Goal: Task Accomplishment & Management: Manage account settings

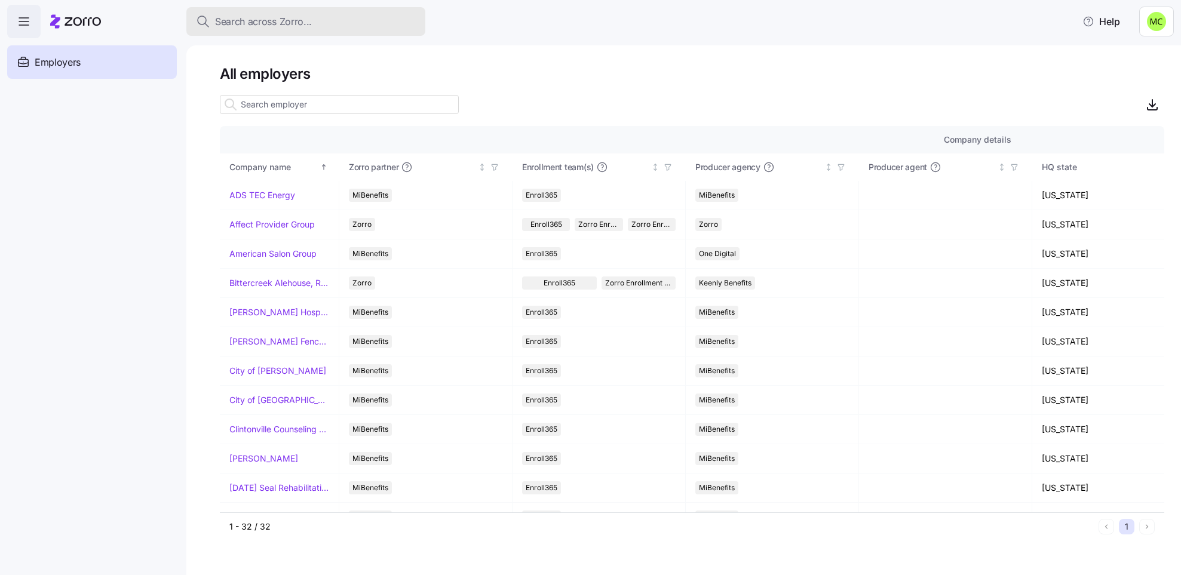
click at [272, 18] on span "Search across Zorro..." at bounding box center [263, 21] width 97 height 15
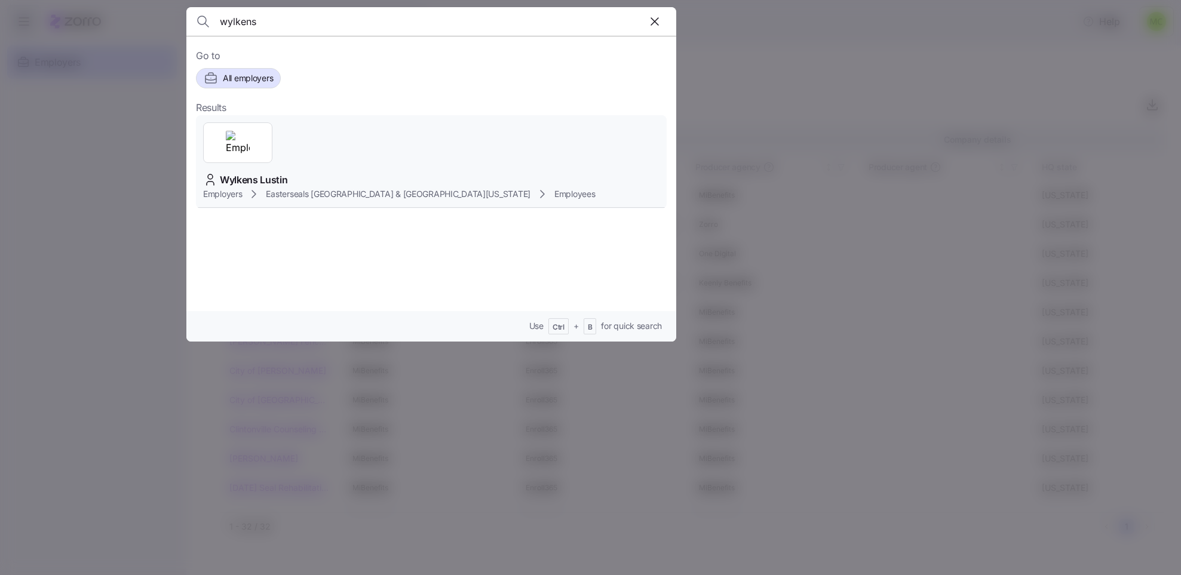
type input "wylkens"
click at [288, 173] on span "Wylkens Lustin" at bounding box center [254, 180] width 68 height 15
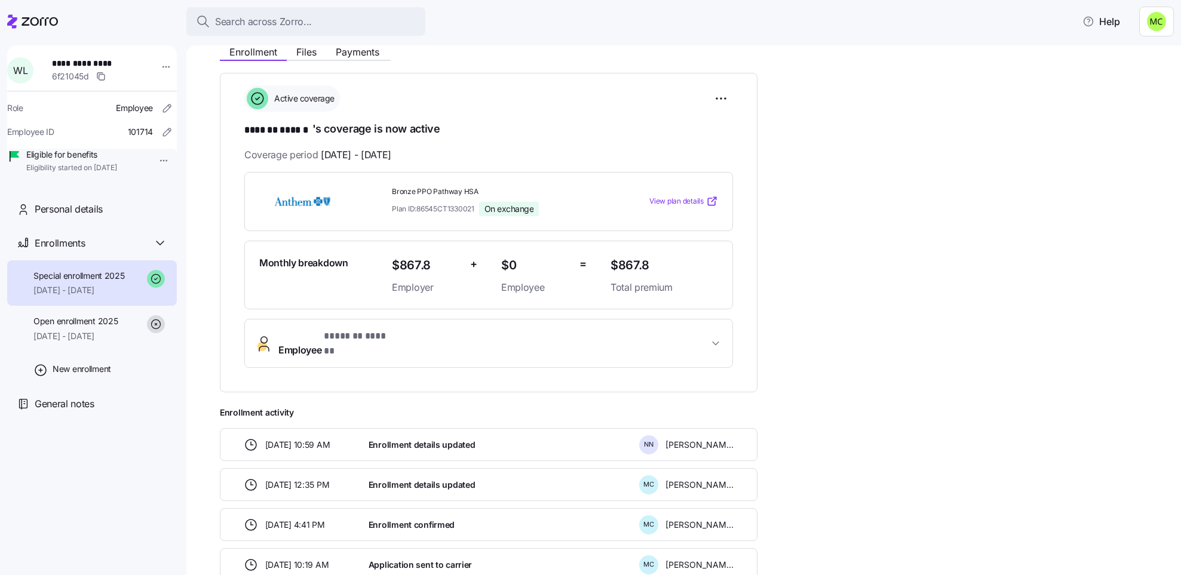
scroll to position [179, 0]
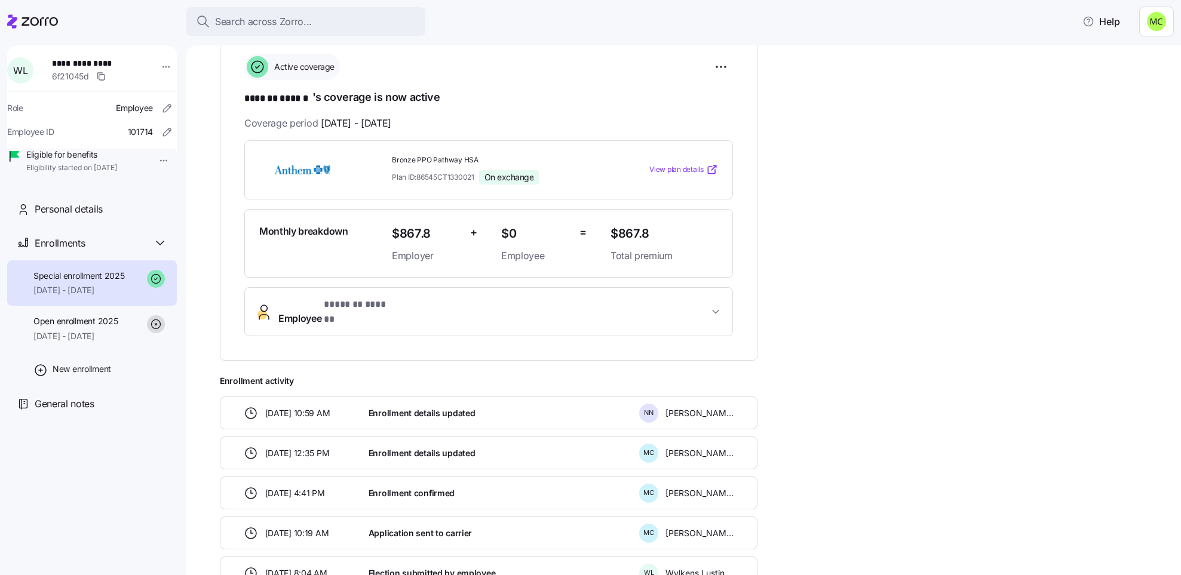
click at [381, 296] on button "Employee * ******* ****** *" at bounding box center [488, 312] width 487 height 48
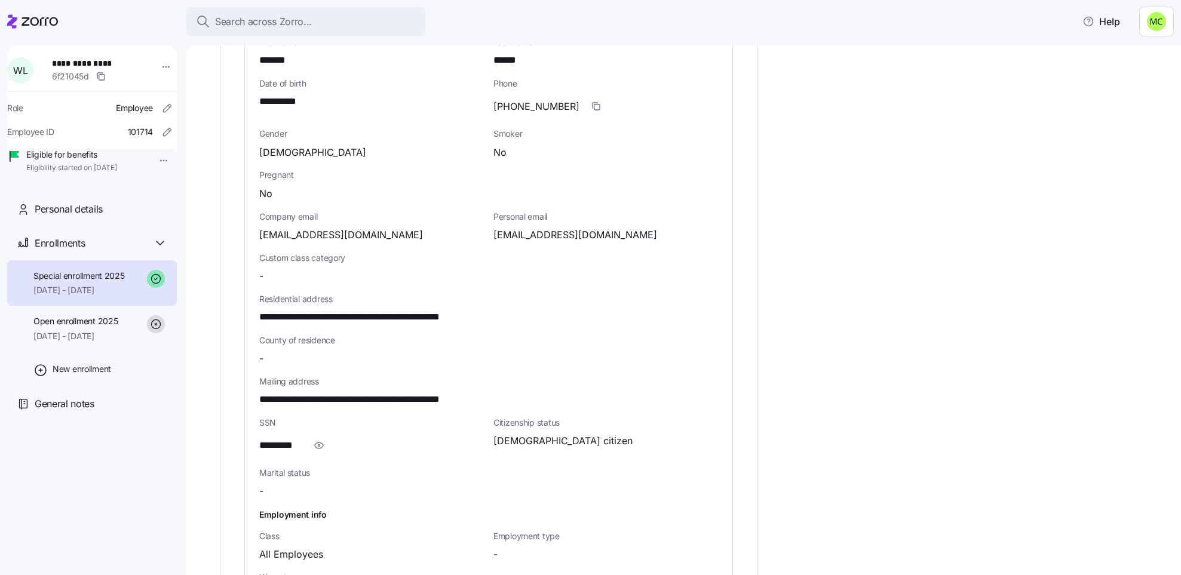
scroll to position [538, 0]
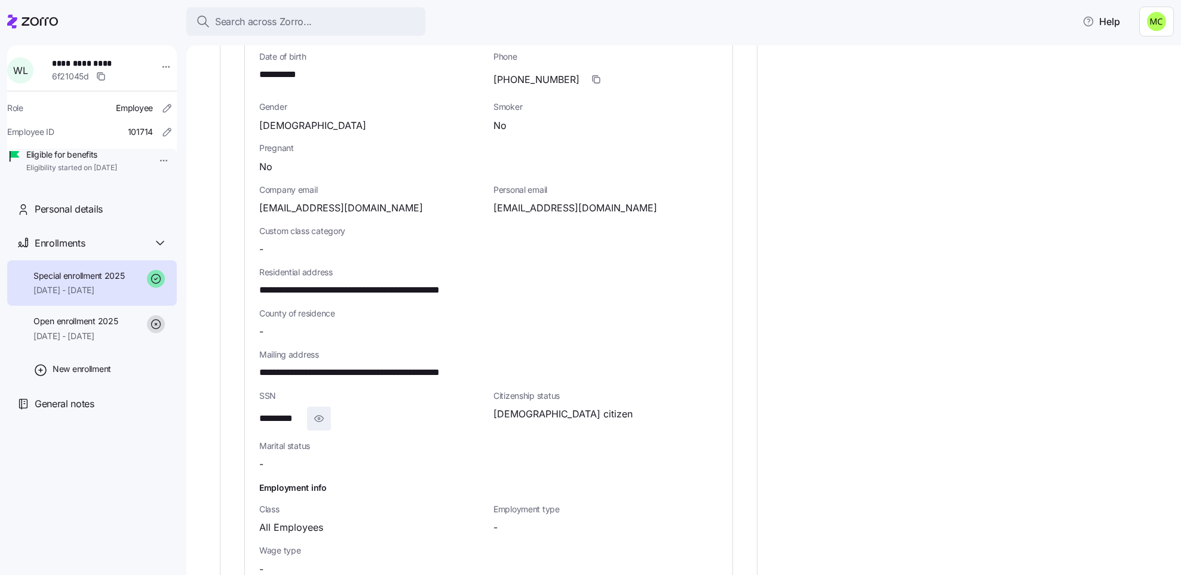
click at [319, 412] on icon "button" at bounding box center [319, 419] width 12 height 14
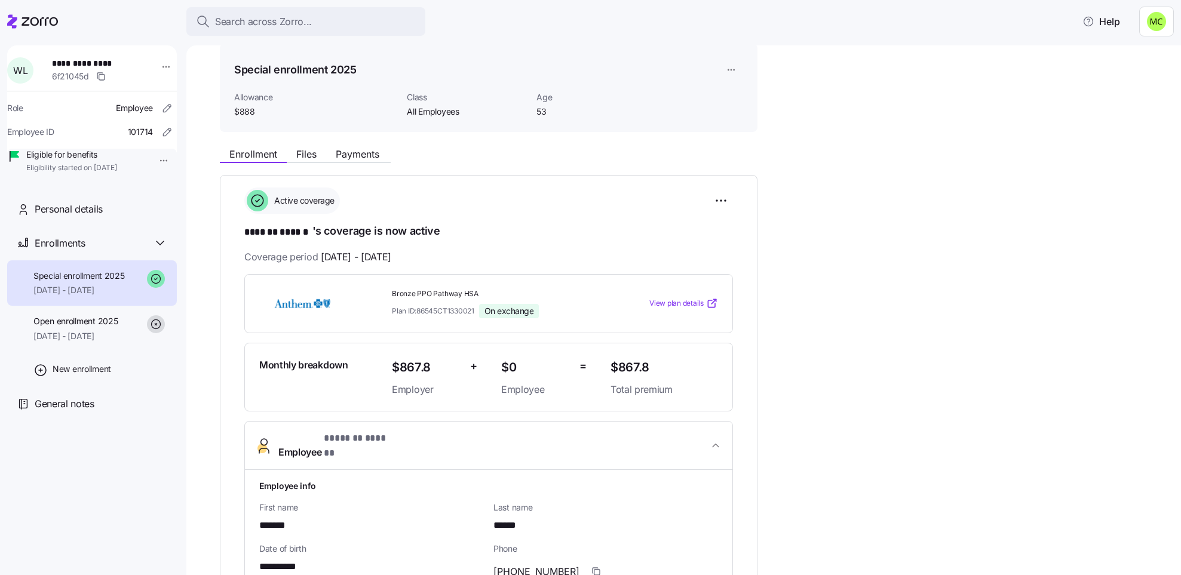
scroll to position [0, 0]
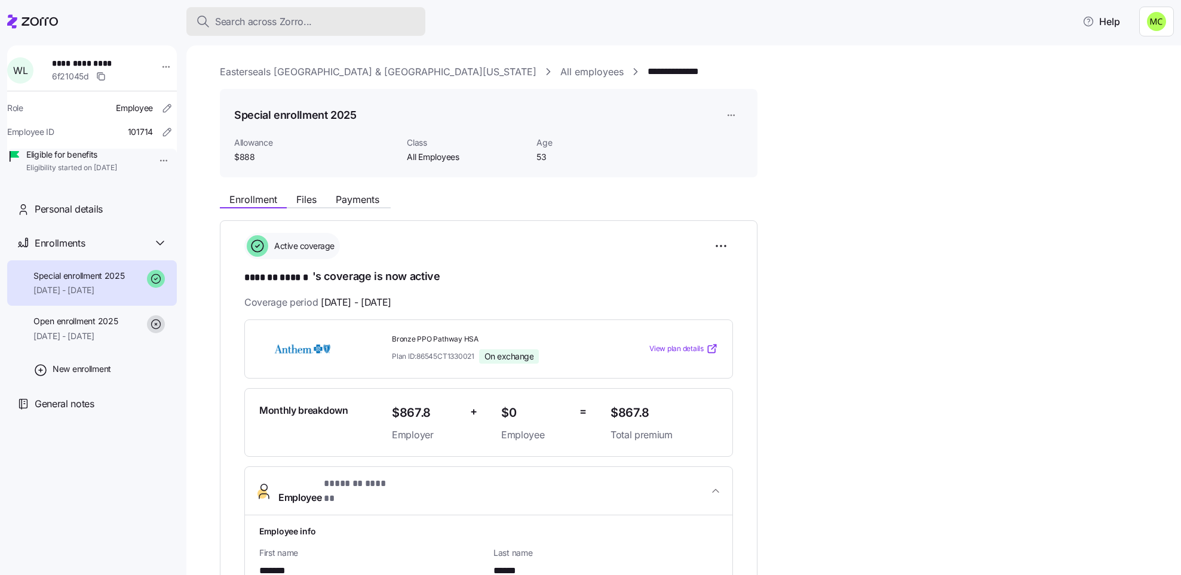
click at [268, 20] on span "Search across Zorro..." at bounding box center [263, 21] width 97 height 15
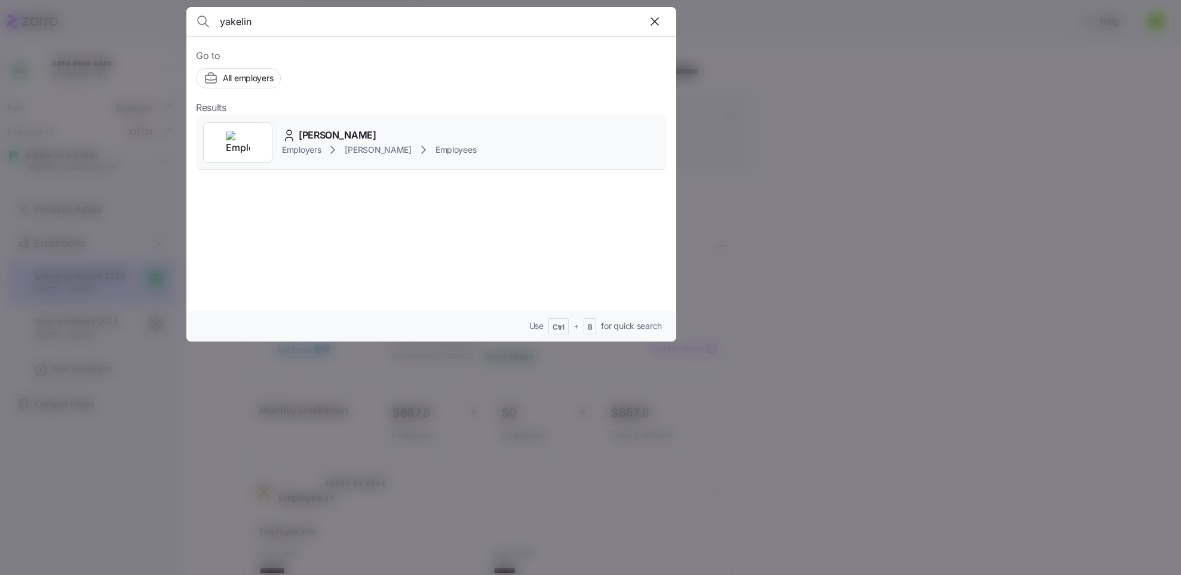
type input "yakelin"
click at [312, 143] on div "Employers [PERSON_NAME] Employees" at bounding box center [379, 150] width 194 height 14
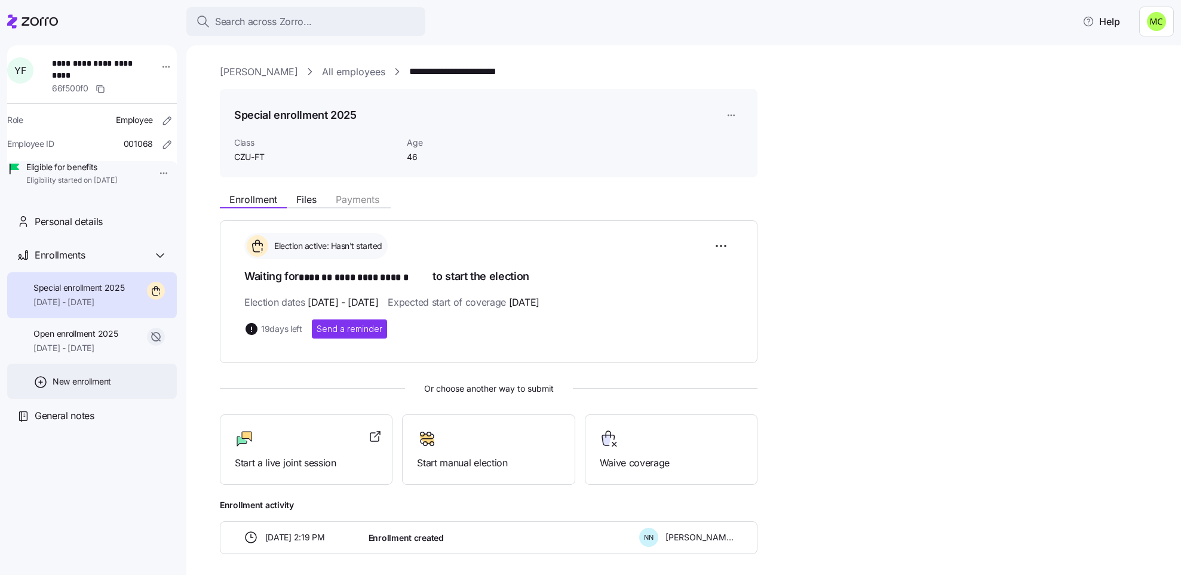
click at [40, 389] on icon at bounding box center [40, 382] width 14 height 14
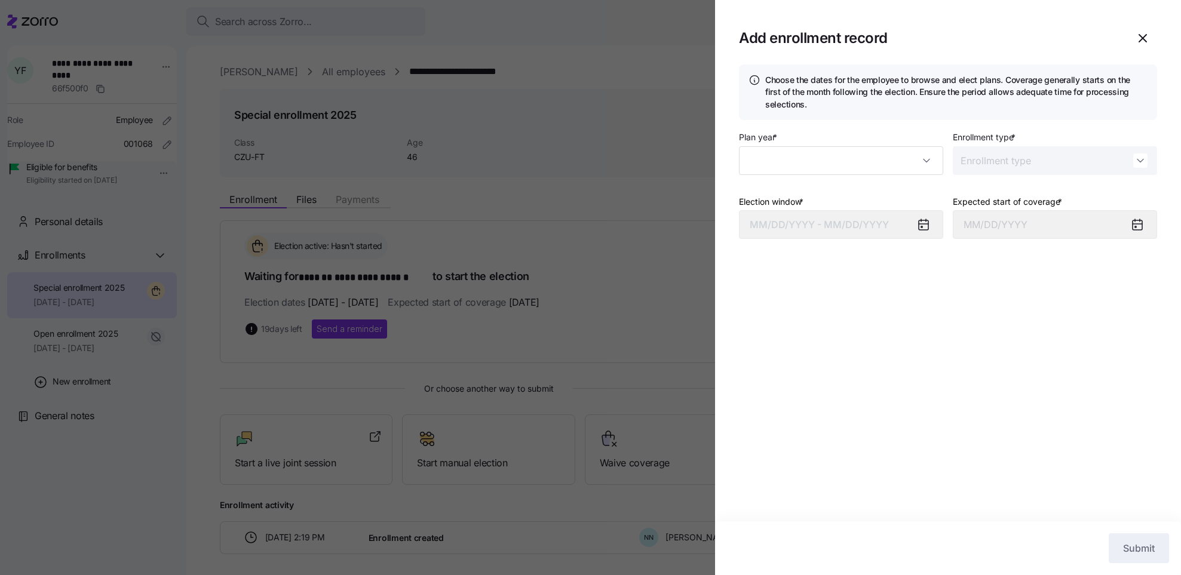
type input "2025"
type input "Special"
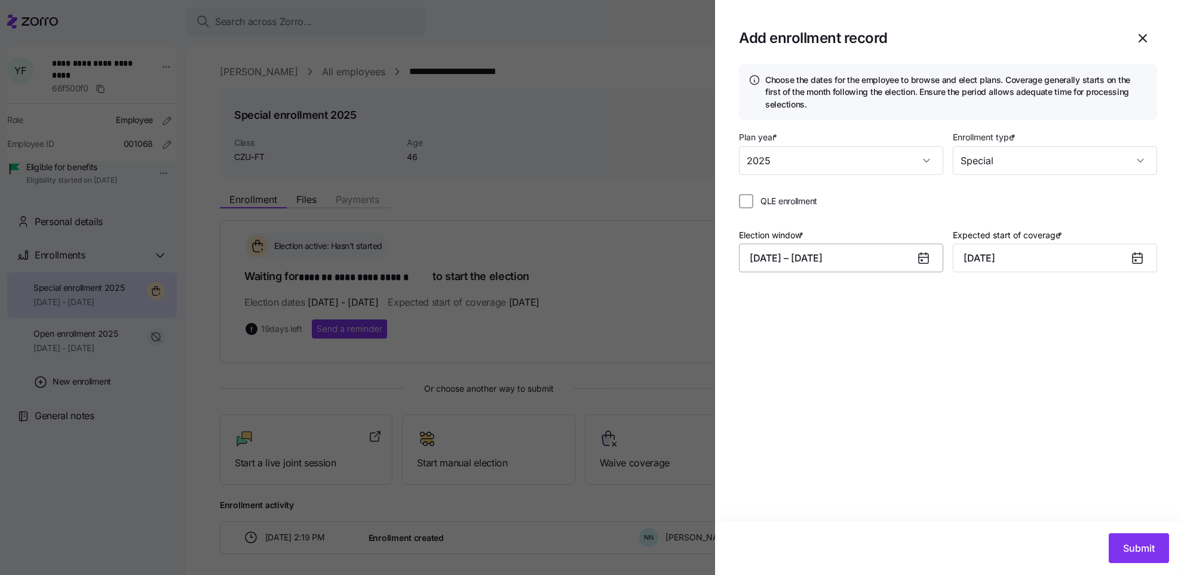
click at [802, 251] on button "[DATE] – [DATE]" at bounding box center [841, 258] width 204 height 29
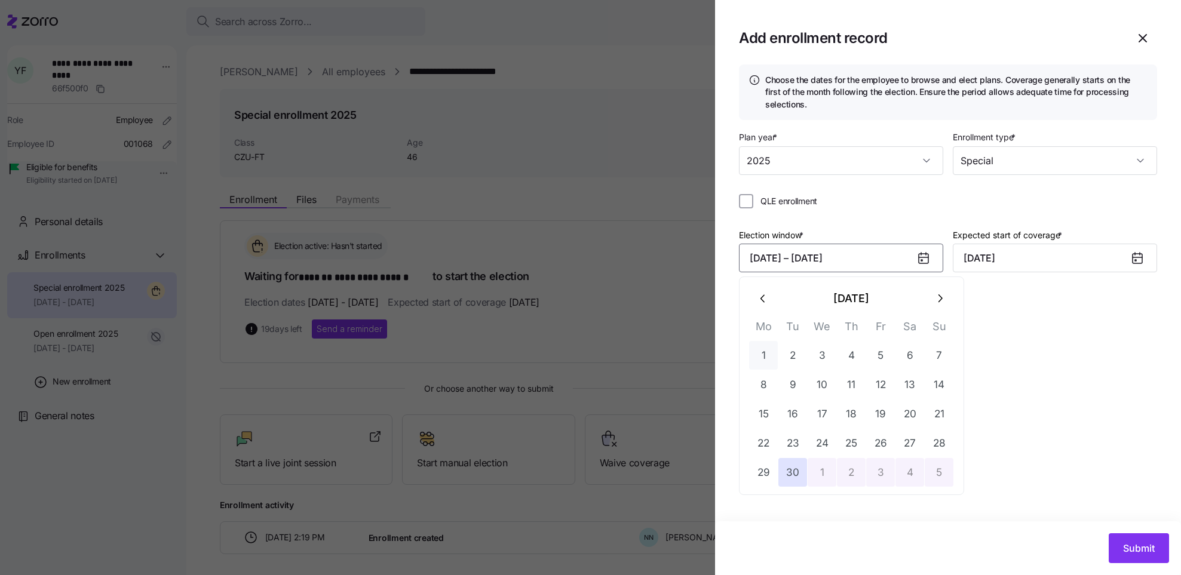
click at [766, 349] on button "1" at bounding box center [763, 355] width 29 height 29
click at [787, 468] on button "30" at bounding box center [792, 472] width 29 height 29
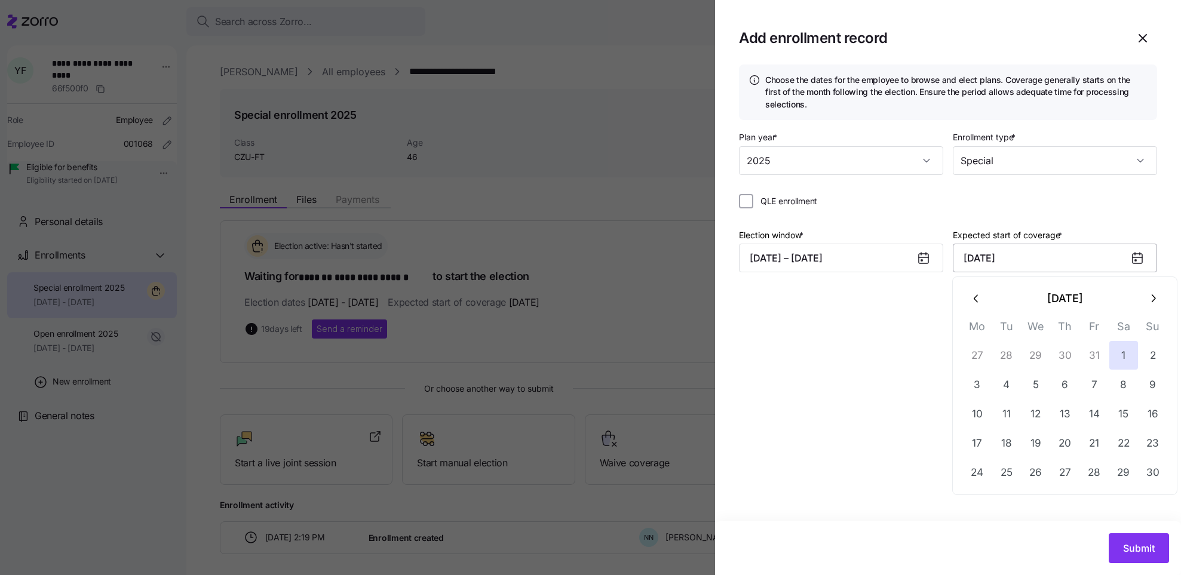
click at [986, 260] on input "[DATE]" at bounding box center [1055, 258] width 204 height 29
click at [977, 299] on icon "button" at bounding box center [976, 298] width 13 height 13
click at [1042, 352] on button "1" at bounding box center [1035, 355] width 29 height 29
type input "[DATE]"
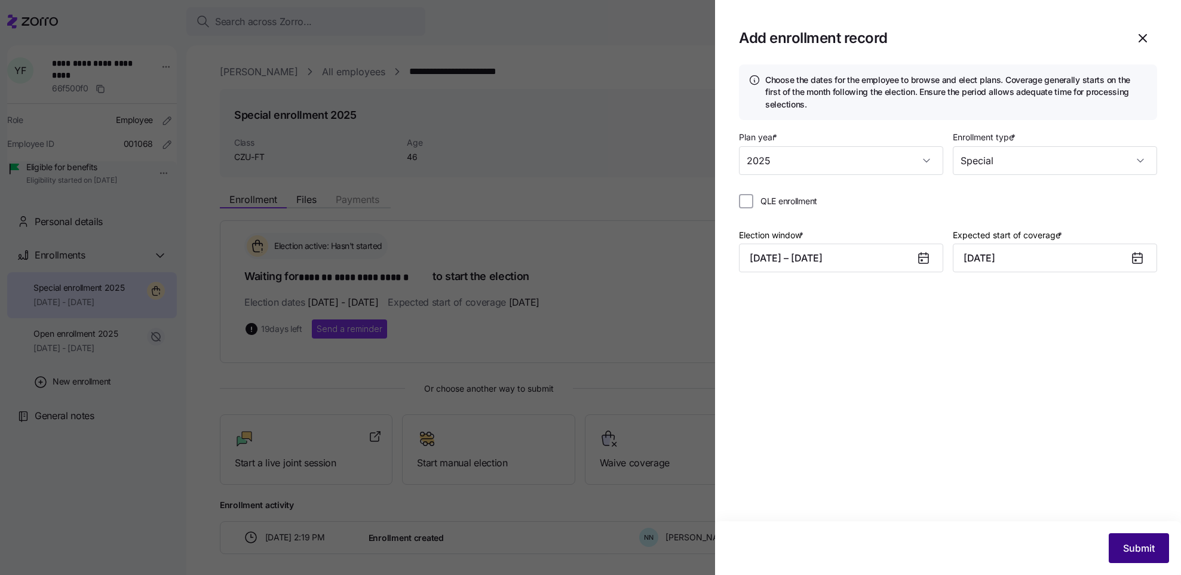
click at [1133, 543] on span "Submit" at bounding box center [1139, 548] width 32 height 14
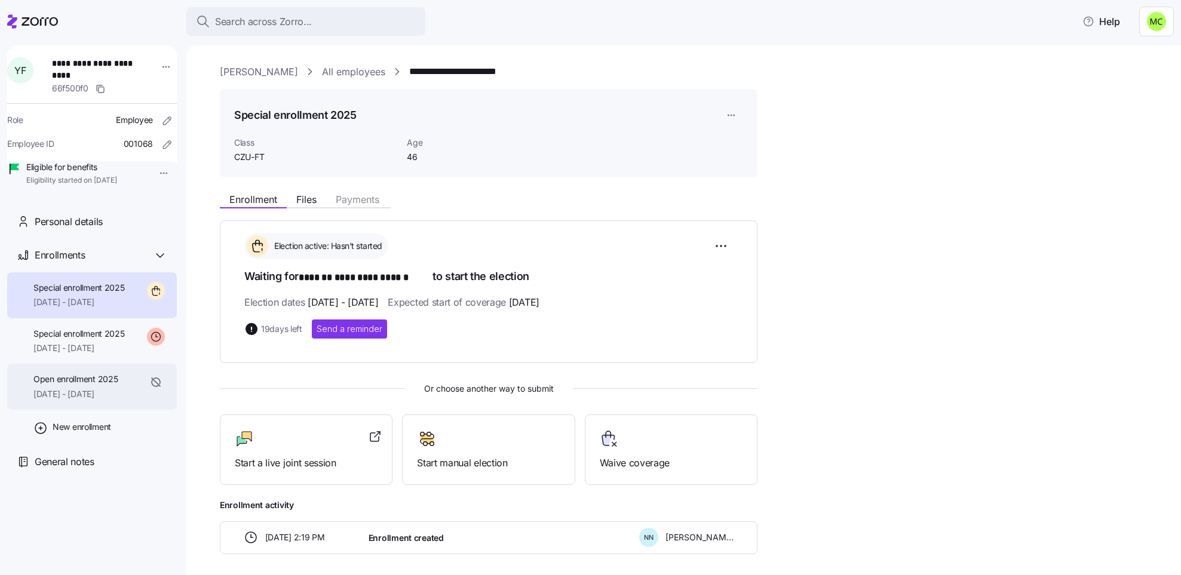
click at [87, 385] on span "Open enrollment 2025" at bounding box center [75, 379] width 84 height 12
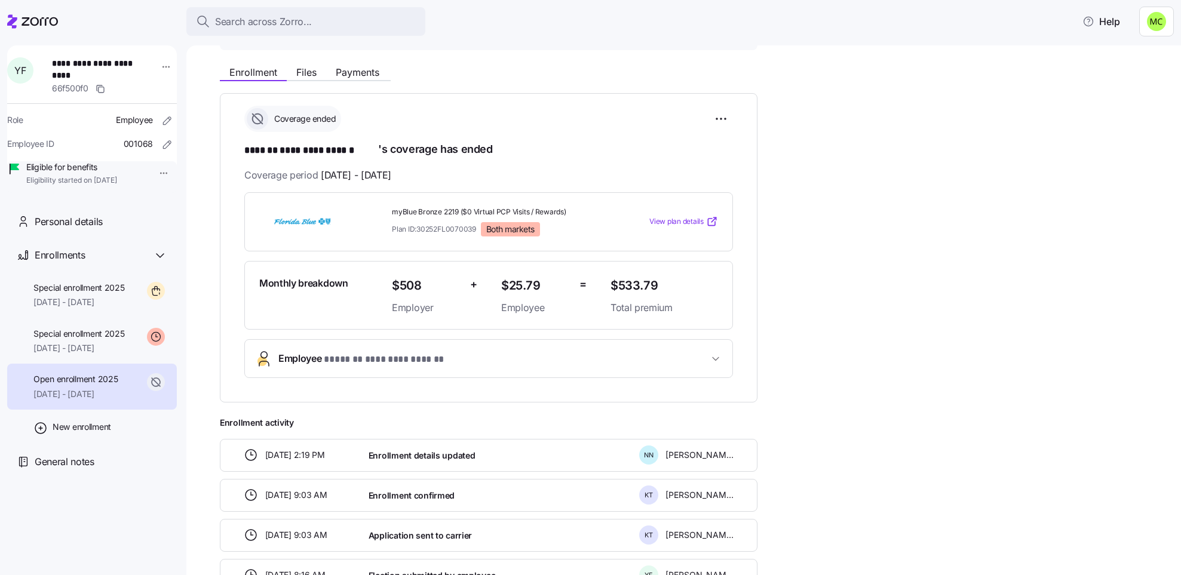
scroll to position [179, 0]
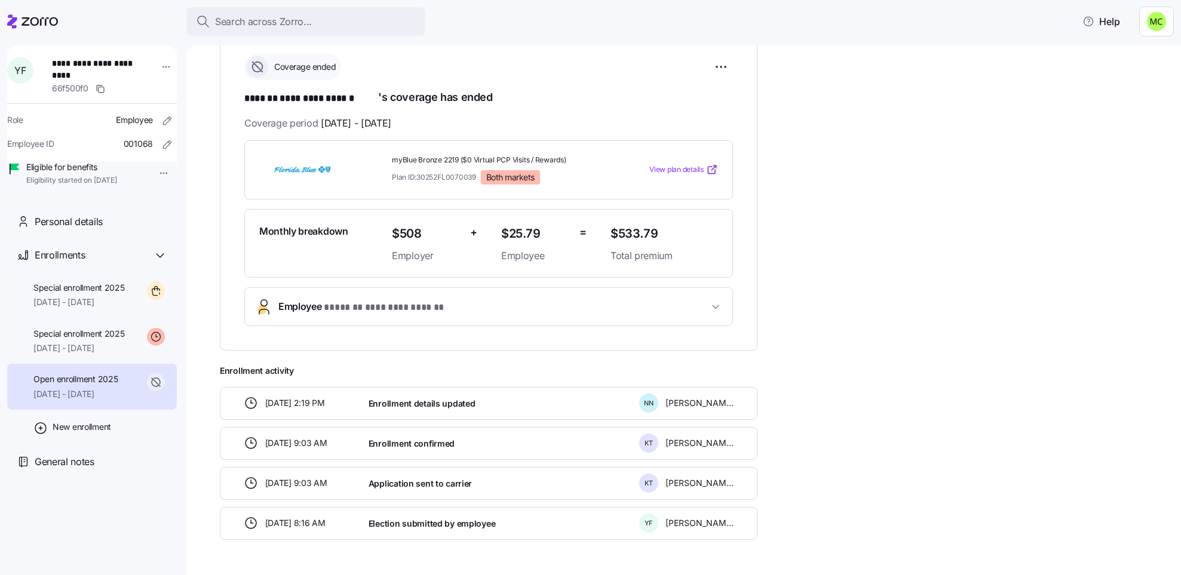
click at [334, 311] on span "**********" at bounding box center [393, 307] width 139 height 15
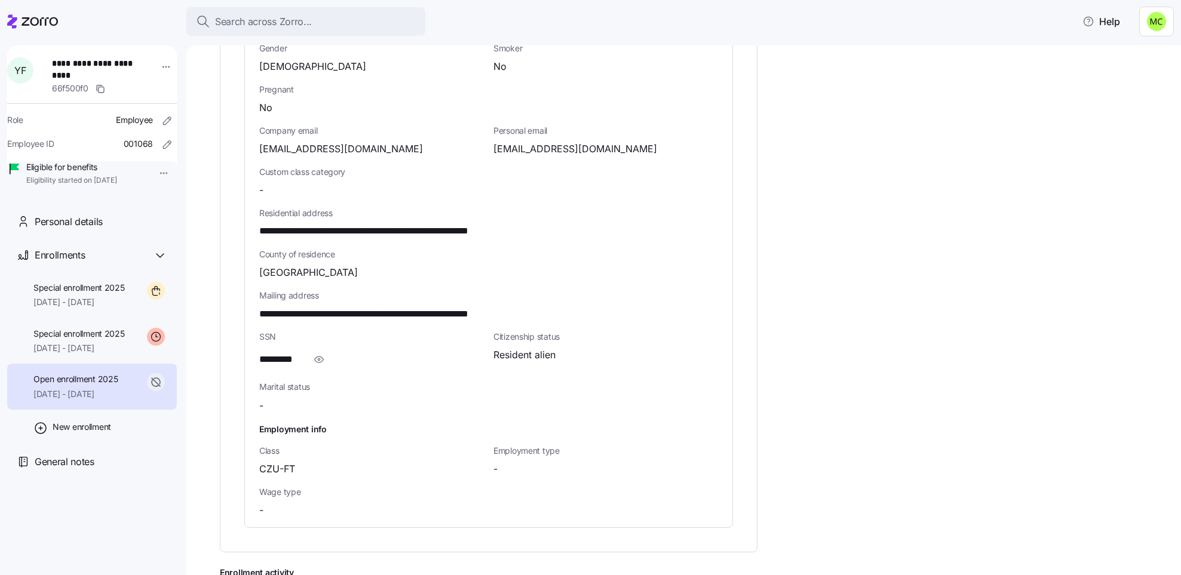
scroll to position [627, 0]
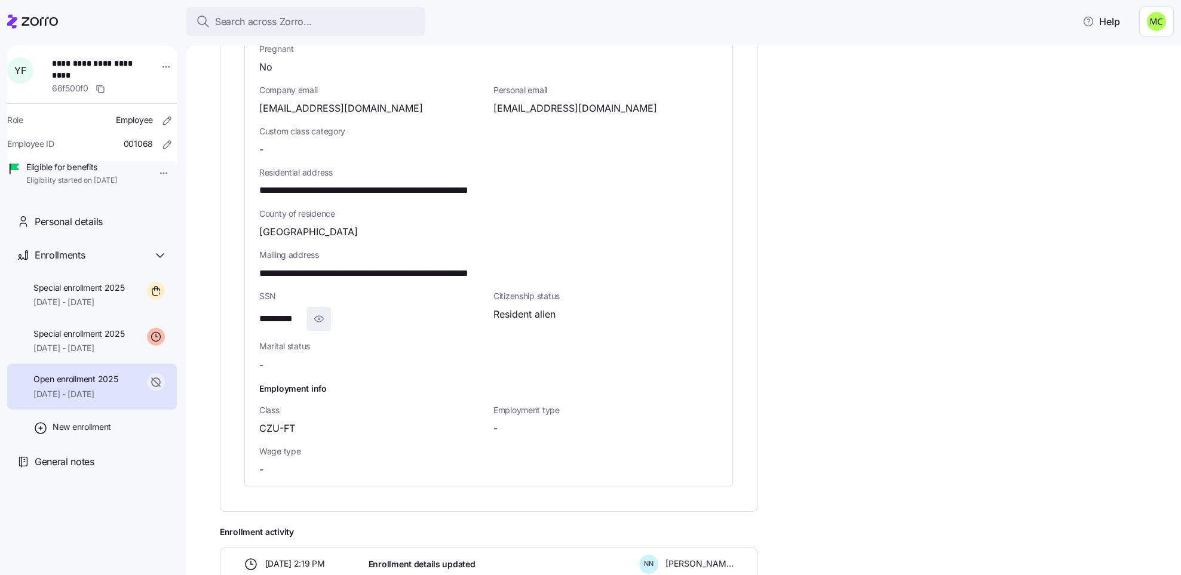
click at [318, 320] on icon "button" at bounding box center [319, 319] width 12 height 14
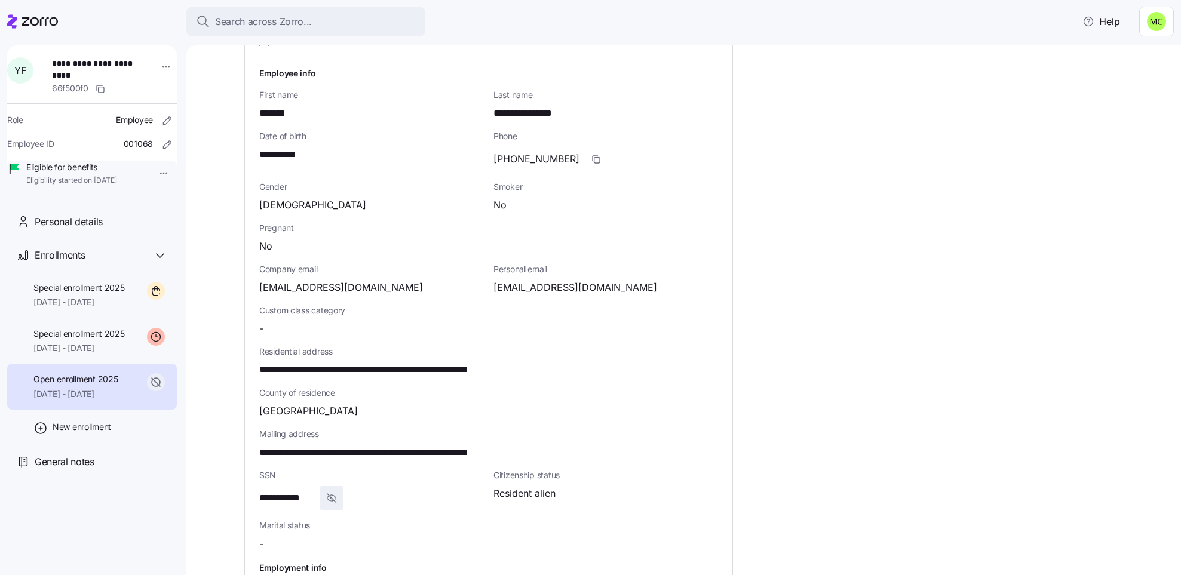
scroll to position [538, 0]
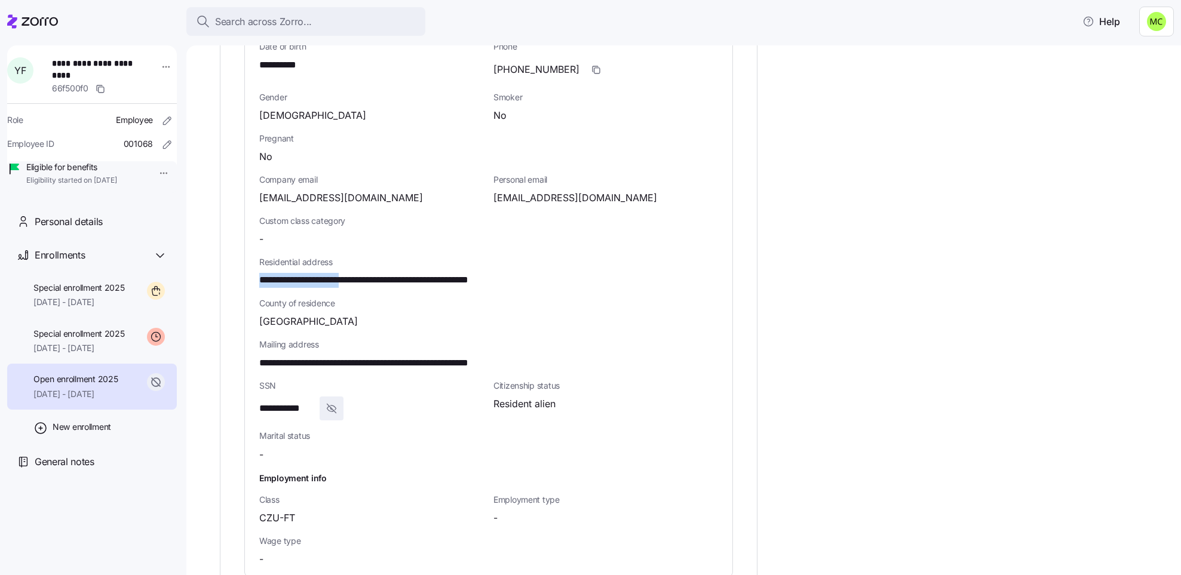
drag, startPoint x: 366, startPoint y: 280, endPoint x: 258, endPoint y: 281, distance: 108.1
click at [258, 281] on div "**********" at bounding box center [488, 272] width 487 height 608
copy span "**********"
drag, startPoint x: 432, startPoint y: 280, endPoint x: 373, endPoint y: 282, distance: 59.8
click at [373, 282] on span "**********" at bounding box center [396, 280] width 275 height 15
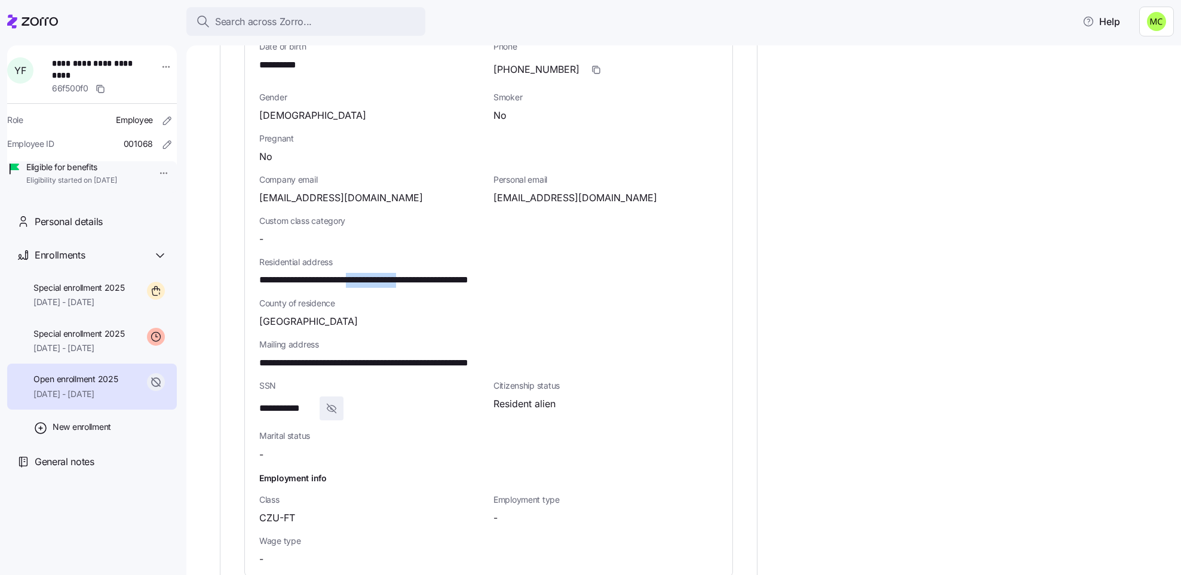
copy span "**********"
drag, startPoint x: 398, startPoint y: 195, endPoint x: 255, endPoint y: 200, distance: 143.4
click at [255, 200] on div "**********" at bounding box center [488, 272] width 487 height 608
copy span "[EMAIL_ADDRESS][DOMAIN_NAME]"
click at [591, 72] on icon "button" at bounding box center [596, 70] width 10 height 10
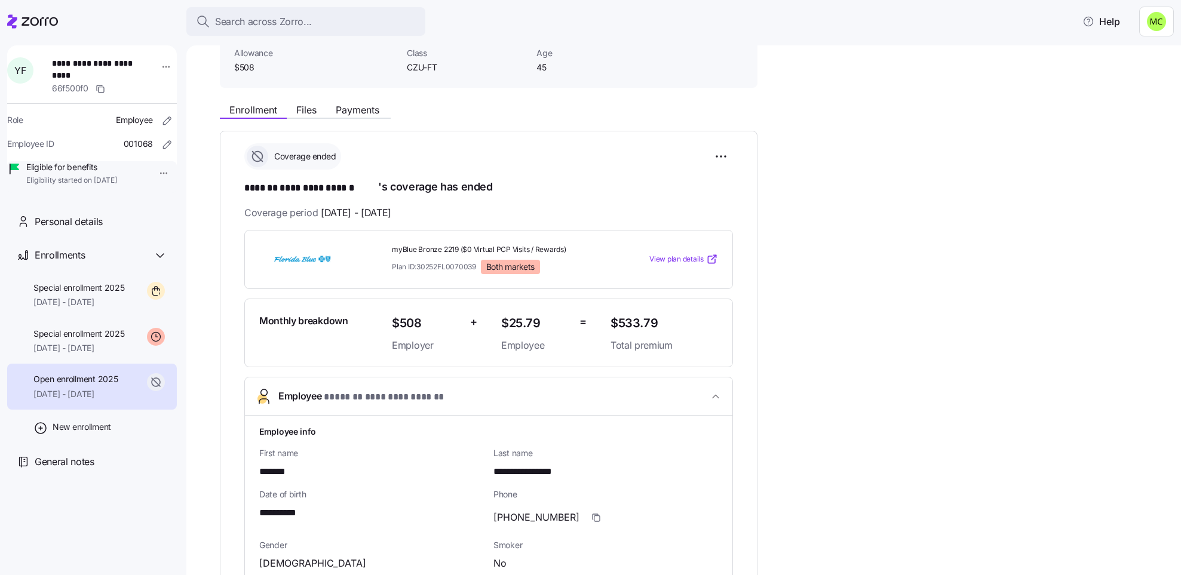
scroll to position [0, 0]
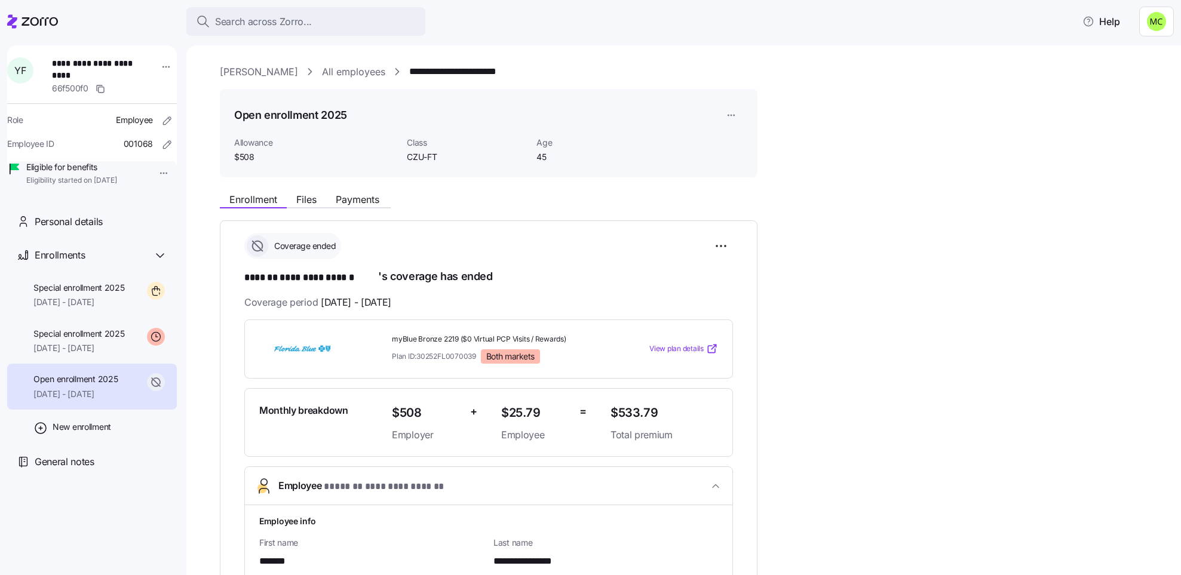
click at [269, 70] on link "[PERSON_NAME]" at bounding box center [259, 72] width 78 height 15
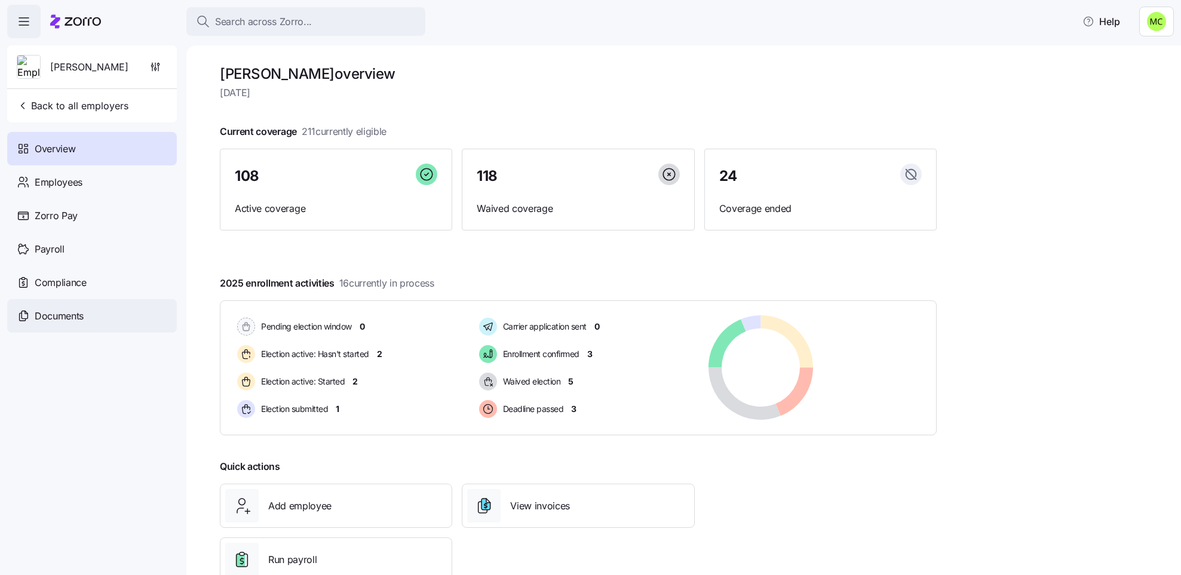
click at [86, 314] on div "Documents" at bounding box center [92, 315] width 170 height 33
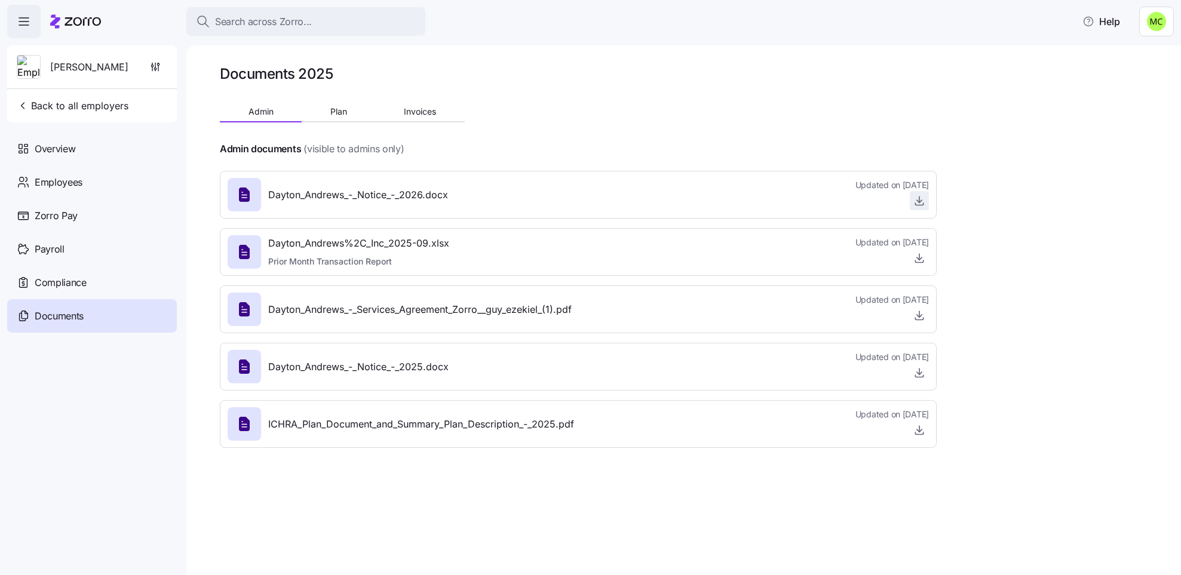
click at [920, 200] on icon "button" at bounding box center [919, 201] width 12 height 12
click at [45, 177] on span "Employees" at bounding box center [59, 182] width 48 height 15
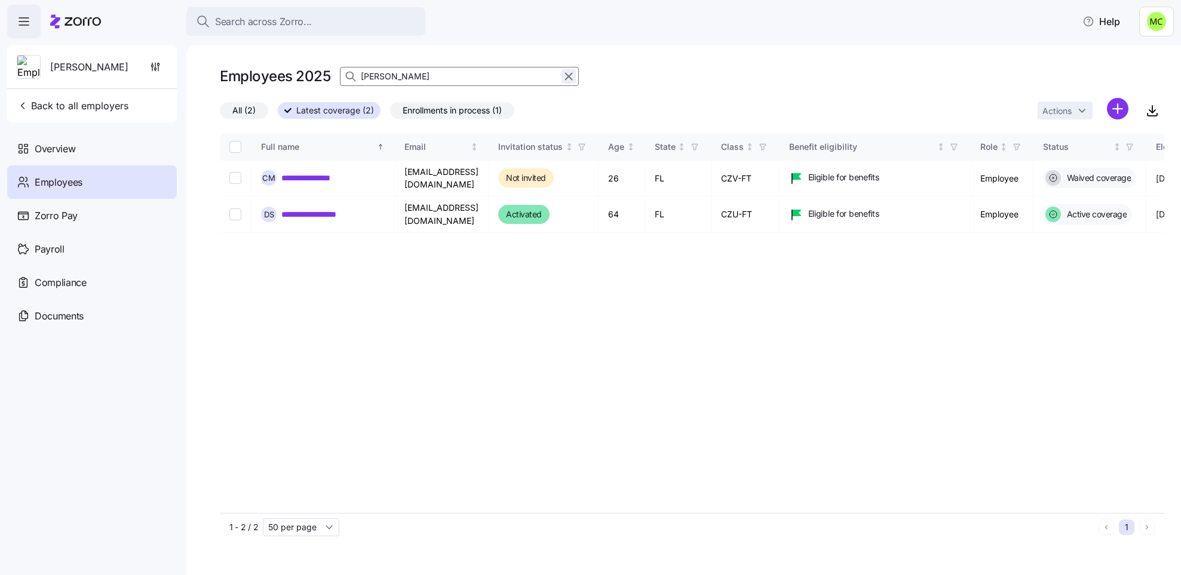
click at [570, 76] on icon "button" at bounding box center [568, 76] width 13 height 14
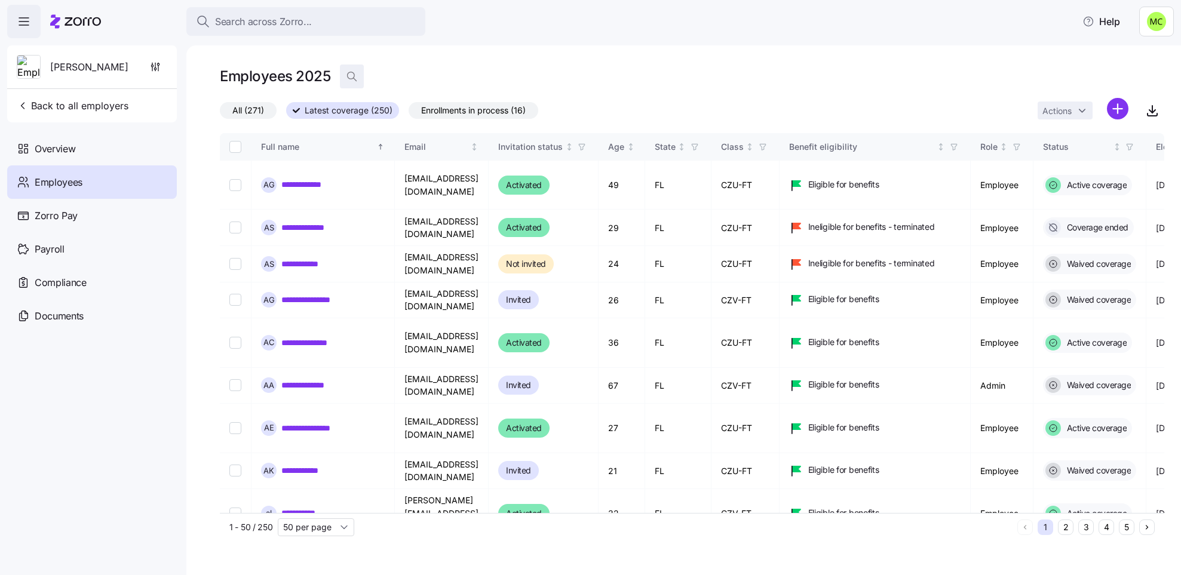
click at [351, 72] on icon "button" at bounding box center [352, 76] width 12 height 12
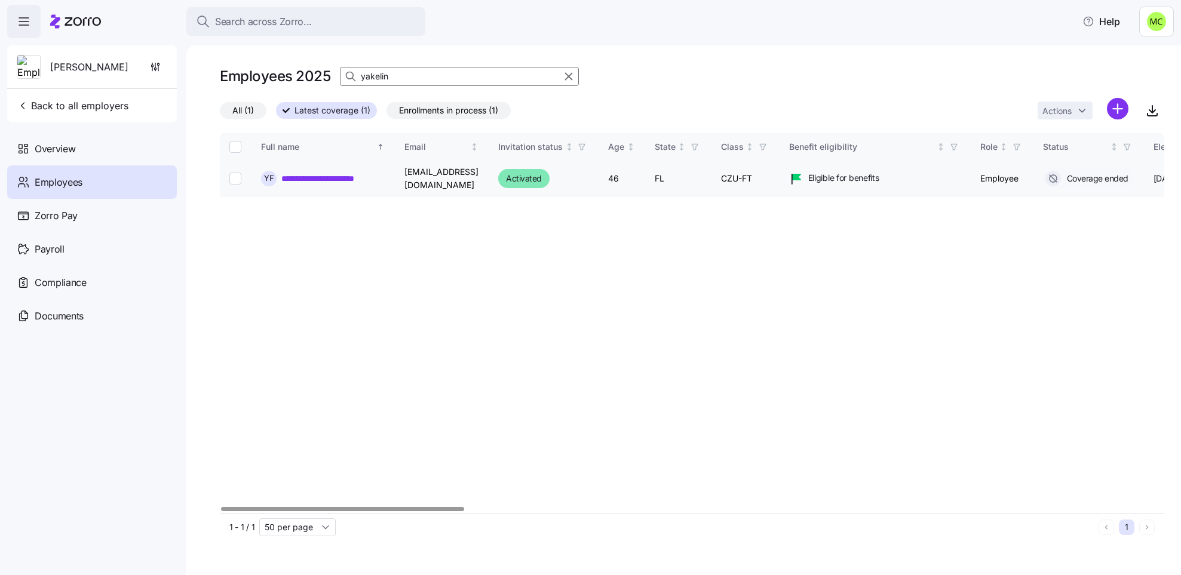
type input "yakelin"
click at [336, 179] on link "**********" at bounding box center [332, 179] width 103 height 12
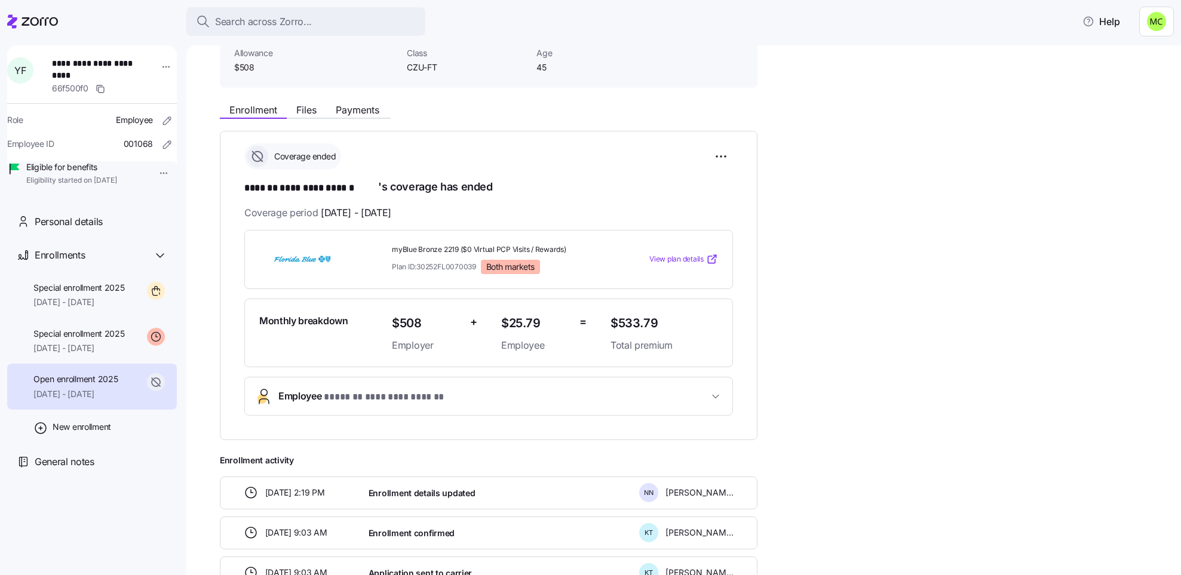
scroll to position [179, 0]
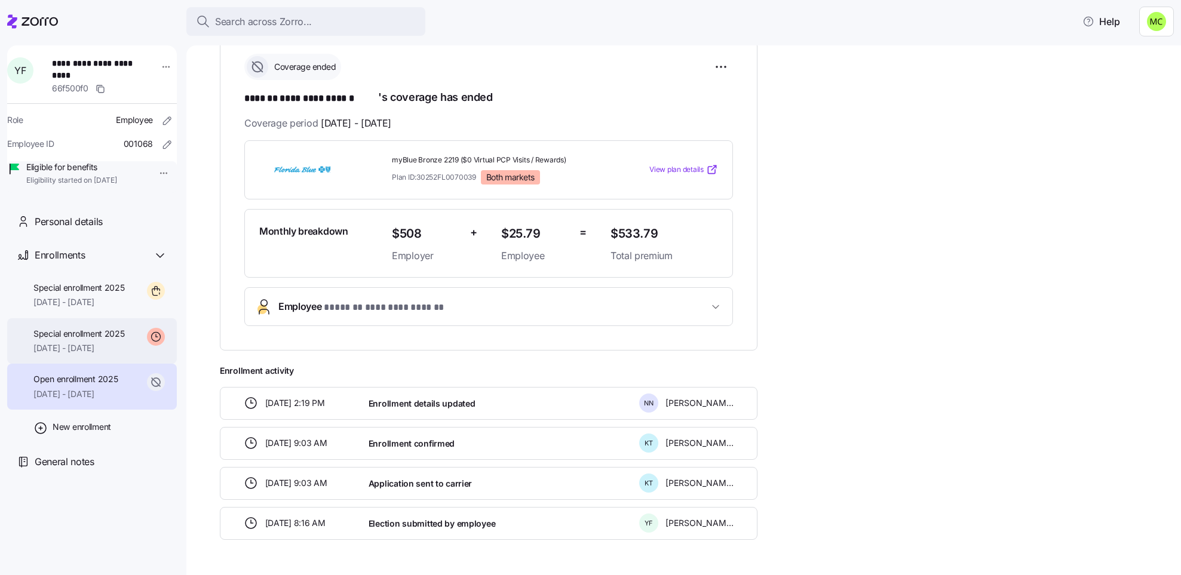
click at [108, 340] on span "Special enrollment 2025" at bounding box center [78, 334] width 91 height 12
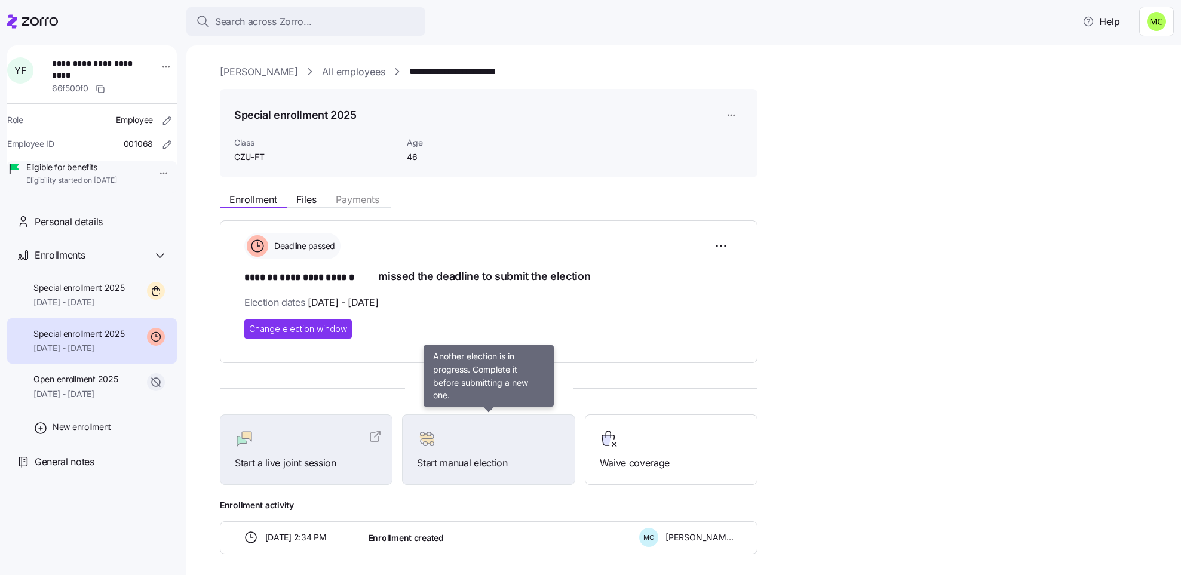
click at [479, 447] on div at bounding box center [488, 439] width 143 height 19
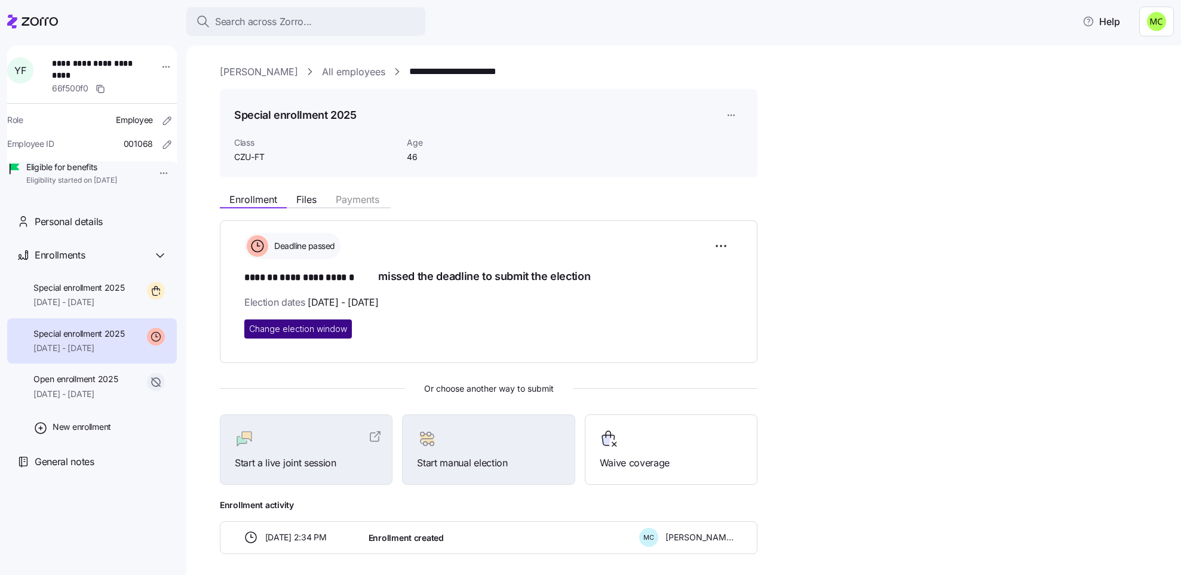
click at [342, 330] on span "Change election window" at bounding box center [298, 329] width 98 height 12
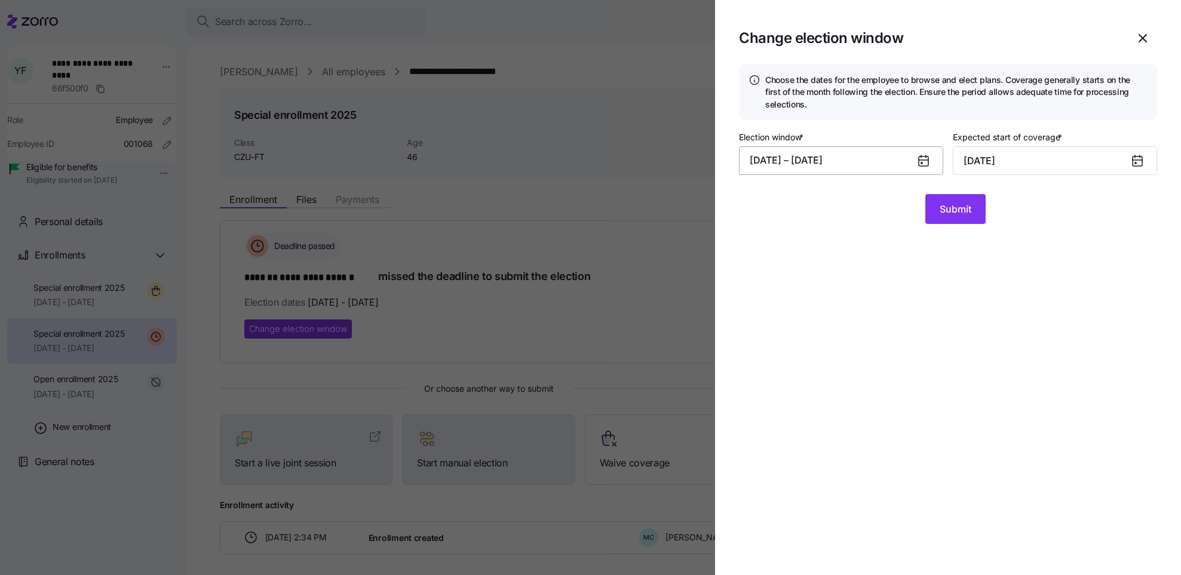
click at [871, 159] on button "[DATE] – [DATE]" at bounding box center [841, 160] width 204 height 29
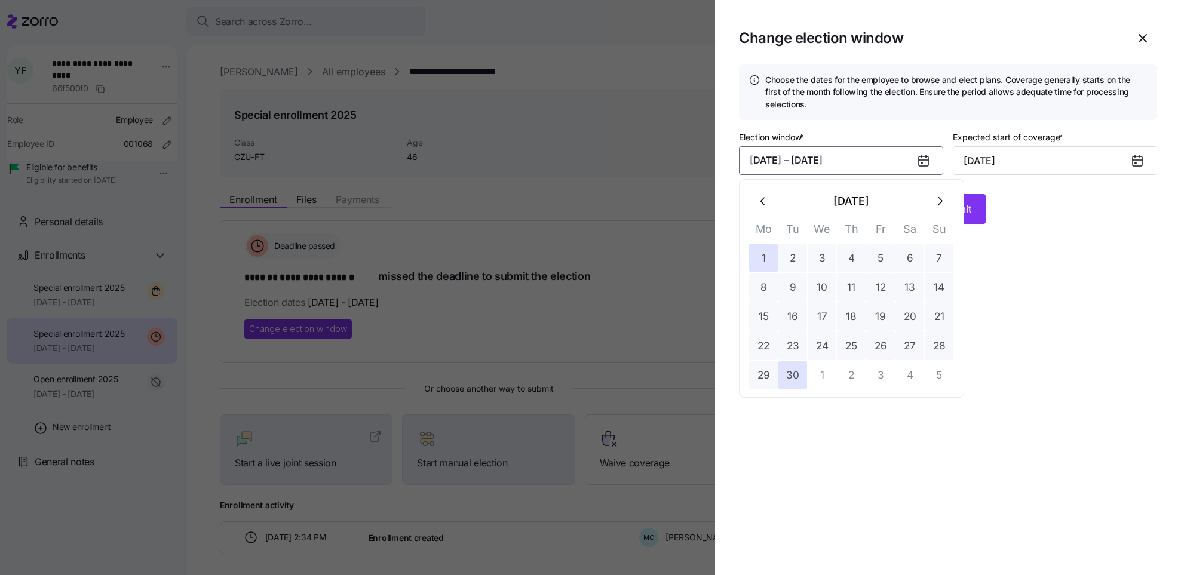
click at [937, 200] on icon "button" at bounding box center [939, 201] width 13 height 13
click at [797, 255] on button "30" at bounding box center [792, 258] width 29 height 29
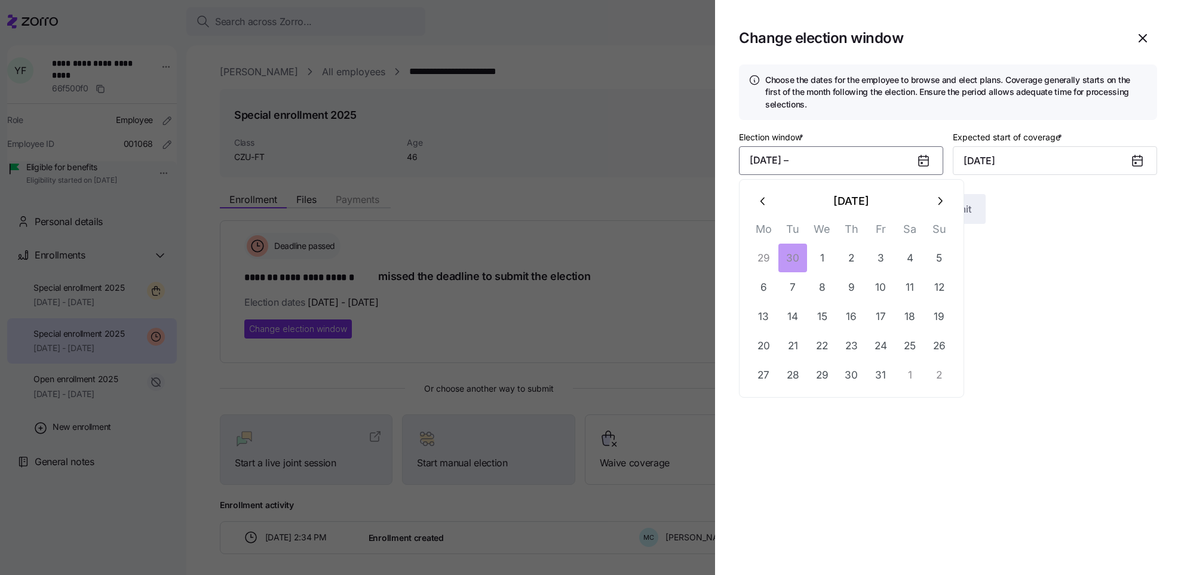
click at [764, 200] on icon "button" at bounding box center [763, 201] width 13 height 13
click at [825, 315] on button "17" at bounding box center [822, 316] width 29 height 29
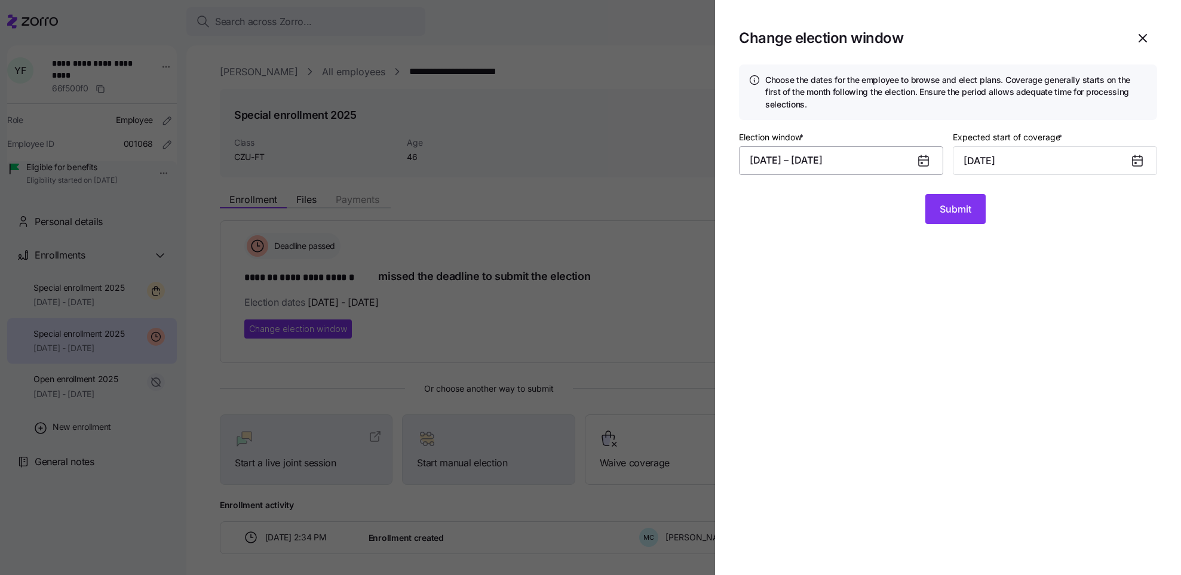
click at [882, 157] on button "[DATE] – [DATE]" at bounding box center [841, 160] width 204 height 29
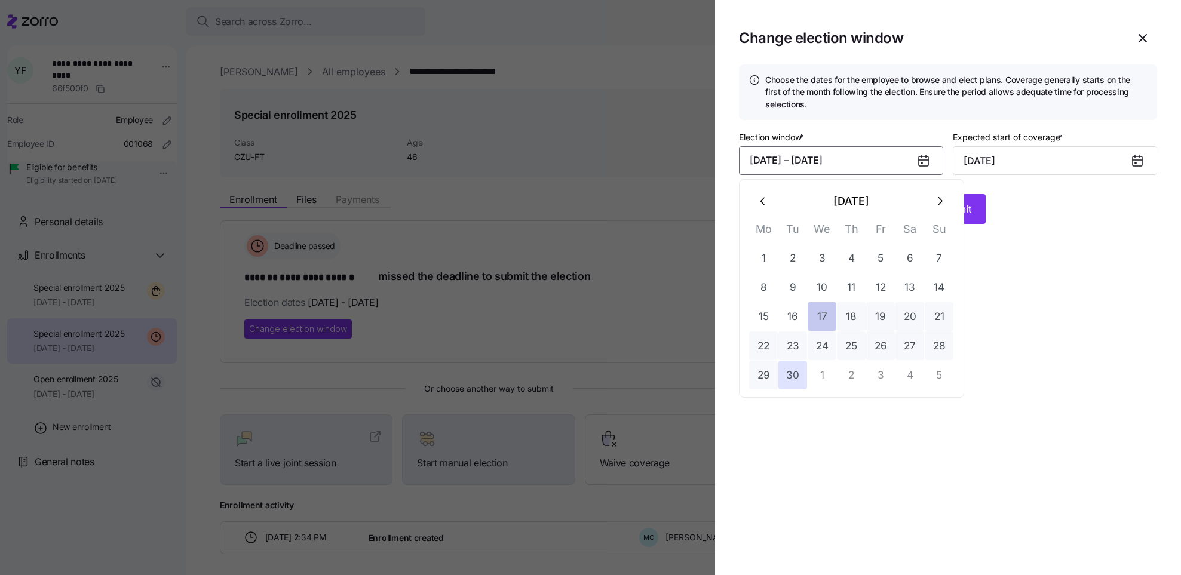
click at [823, 319] on button "17" at bounding box center [822, 316] width 29 height 29
click at [940, 200] on icon "button" at bounding box center [939, 201] width 13 height 13
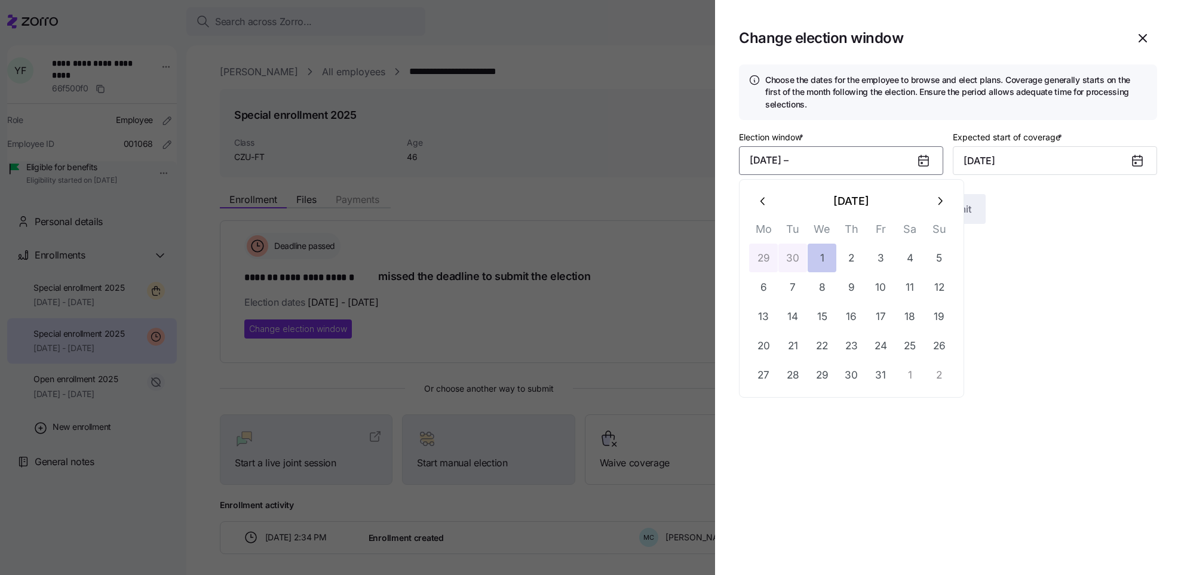
click at [826, 253] on button "1" at bounding box center [822, 258] width 29 height 29
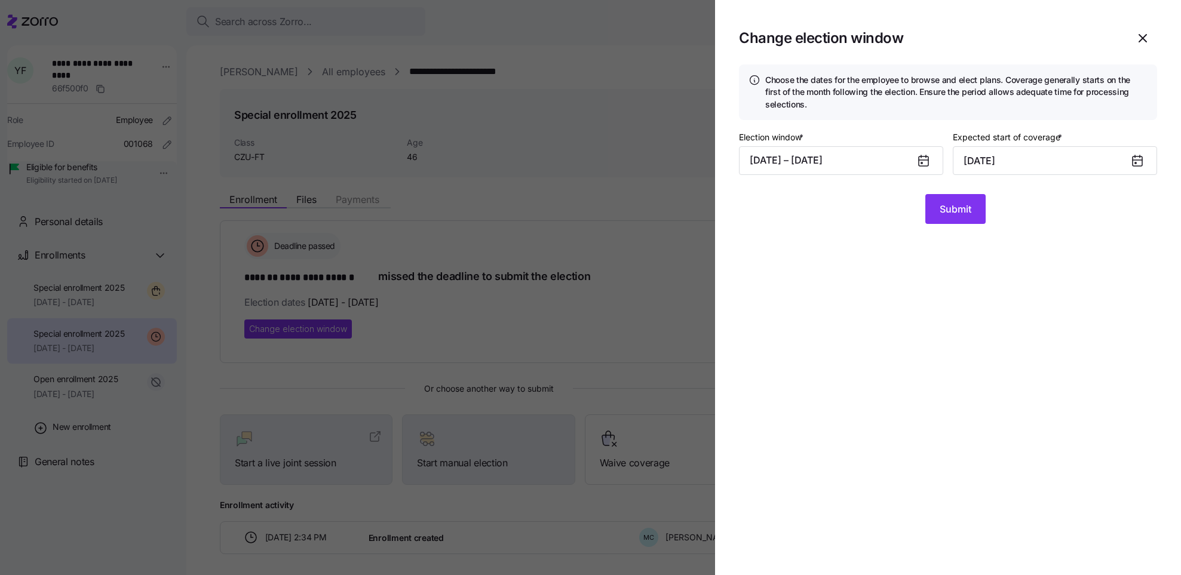
click at [1134, 160] on icon at bounding box center [1138, 162] width 10 height 10
click at [1104, 161] on input "[DATE]" at bounding box center [1055, 160] width 204 height 29
click at [980, 201] on icon "button" at bounding box center [976, 201] width 13 height 13
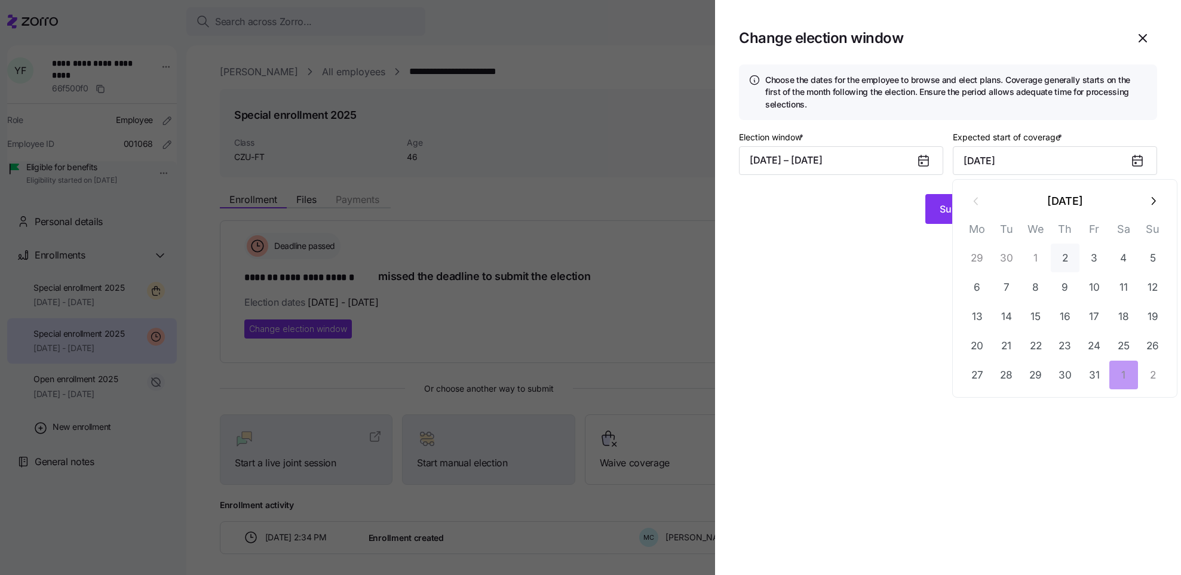
click at [1063, 260] on button "2" at bounding box center [1065, 258] width 29 height 29
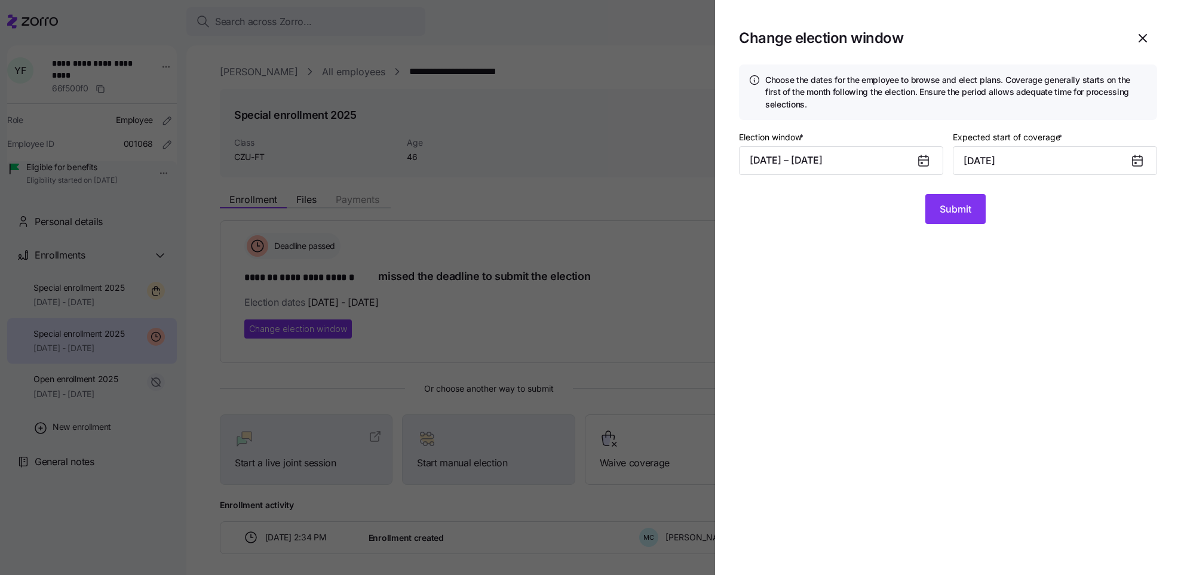
type input "[DATE]"
click at [959, 207] on span "Submit" at bounding box center [956, 209] width 32 height 14
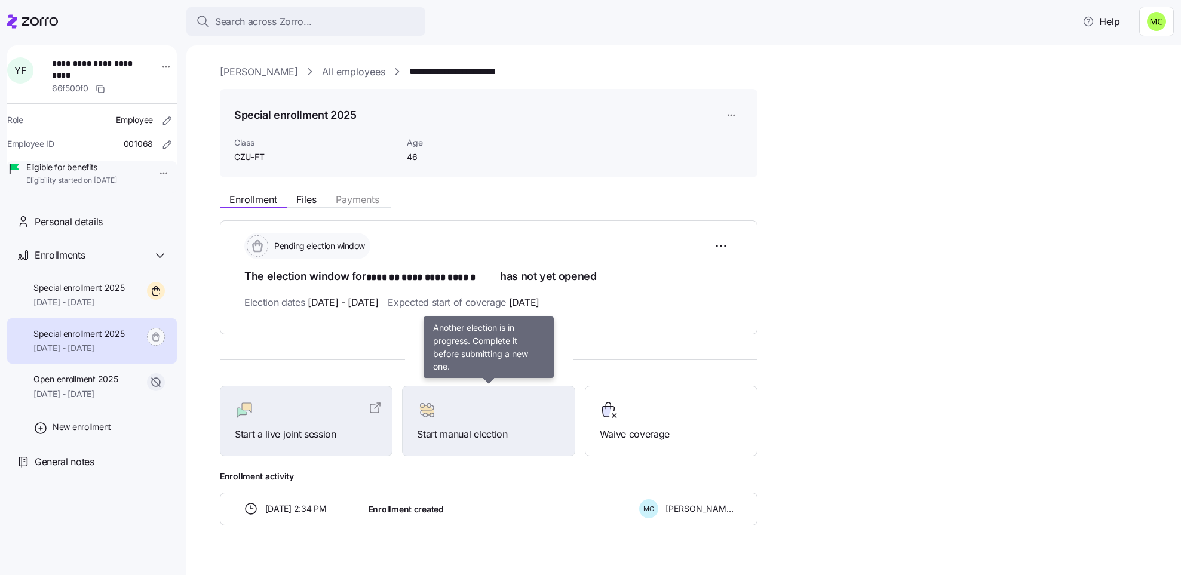
click at [489, 427] on span "Start manual election" at bounding box center [488, 434] width 143 height 15
click at [475, 412] on div at bounding box center [488, 410] width 143 height 19
click at [488, 419] on div at bounding box center [488, 410] width 143 height 19
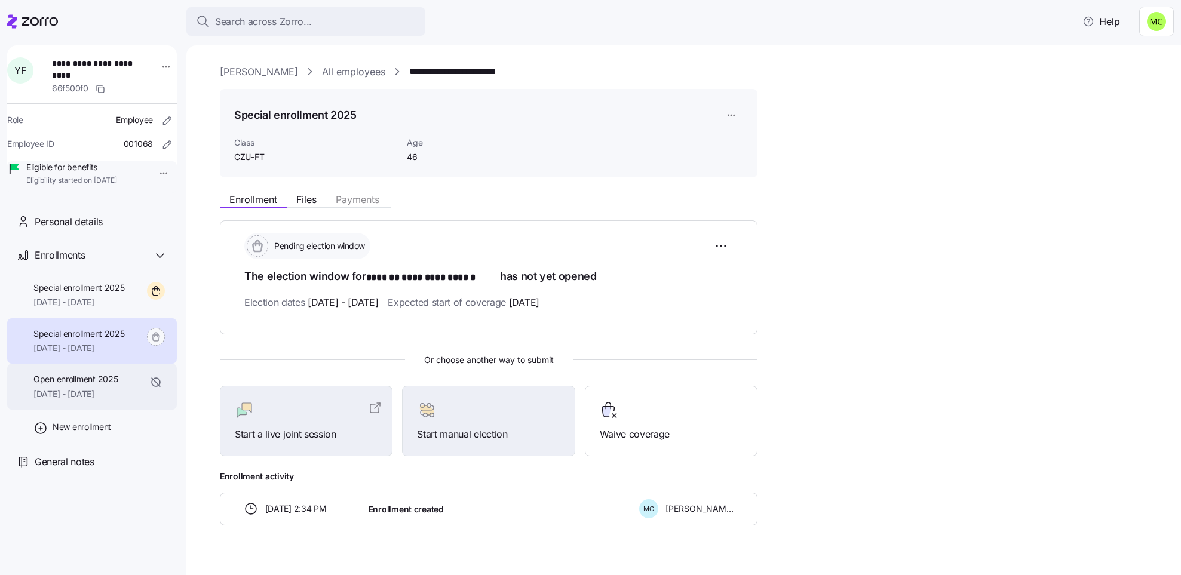
click at [93, 385] on span "Open enrollment 2025" at bounding box center [75, 379] width 84 height 12
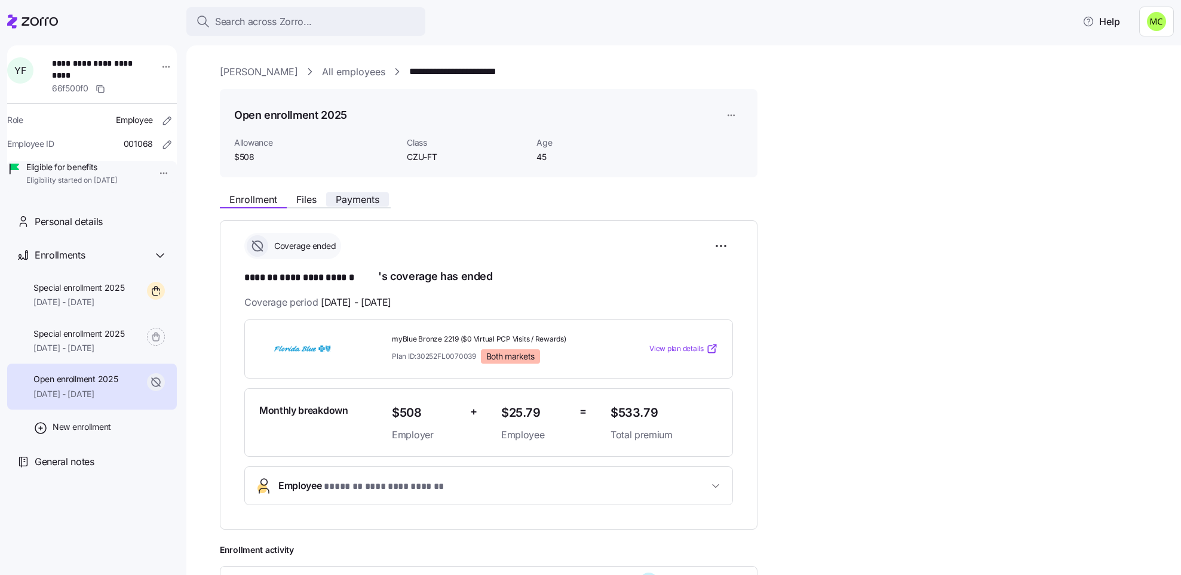
click at [357, 195] on span "Payments" at bounding box center [358, 200] width 44 height 10
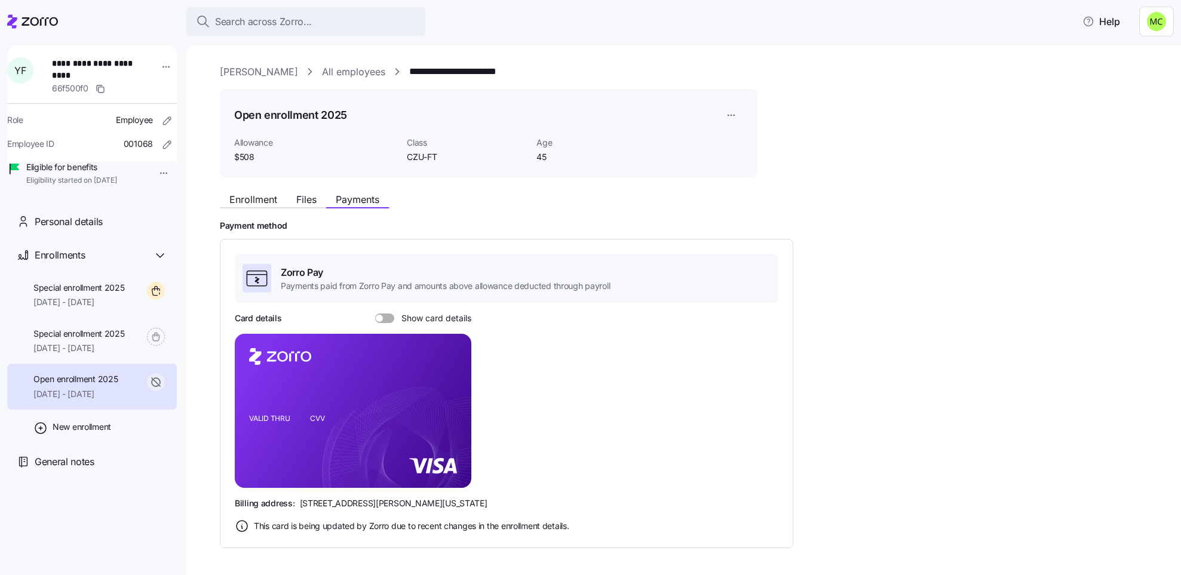
click at [383, 319] on span at bounding box center [389, 319] width 12 height 10
click at [375, 314] on input "Show card details" at bounding box center [375, 314] width 0 height 0
click at [448, 388] on icon "copy-to-clipboard" at bounding box center [449, 389] width 11 height 11
click at [450, 386] on icon "copy-to-clipboard" at bounding box center [449, 389] width 11 height 11
click at [269, 201] on span "Enrollment" at bounding box center [253, 200] width 48 height 10
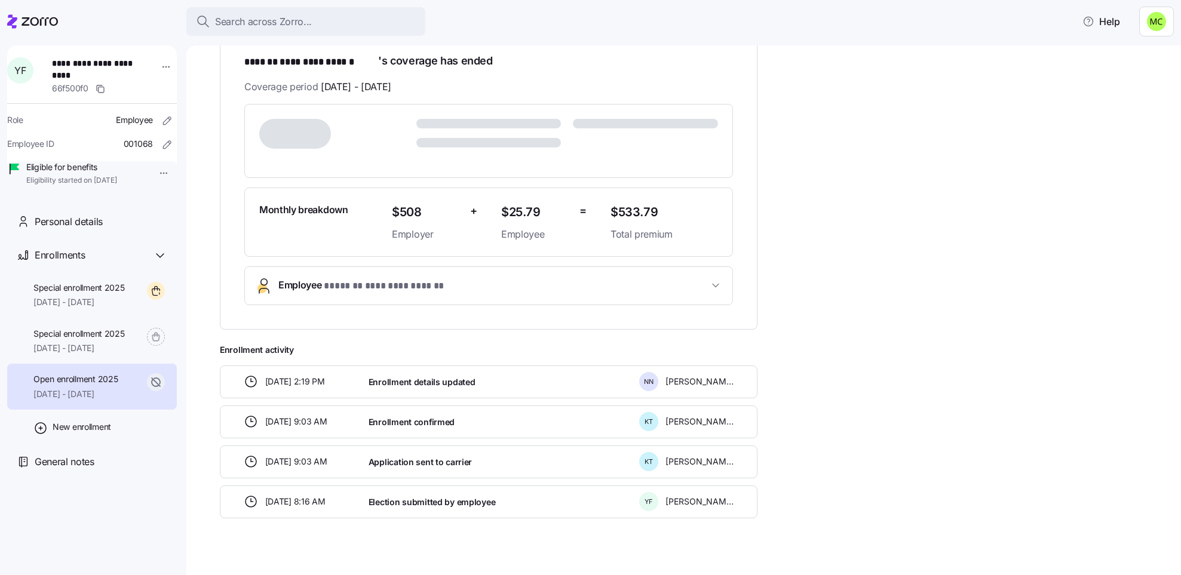
scroll to position [234, 0]
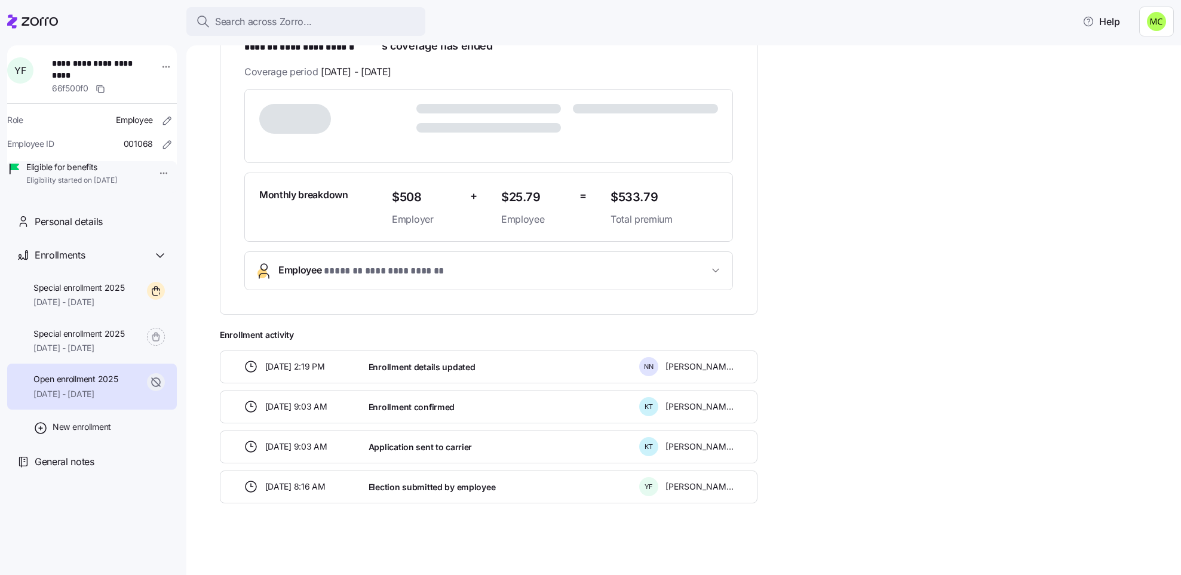
click at [298, 268] on span "**********" at bounding box center [370, 271] width 185 height 16
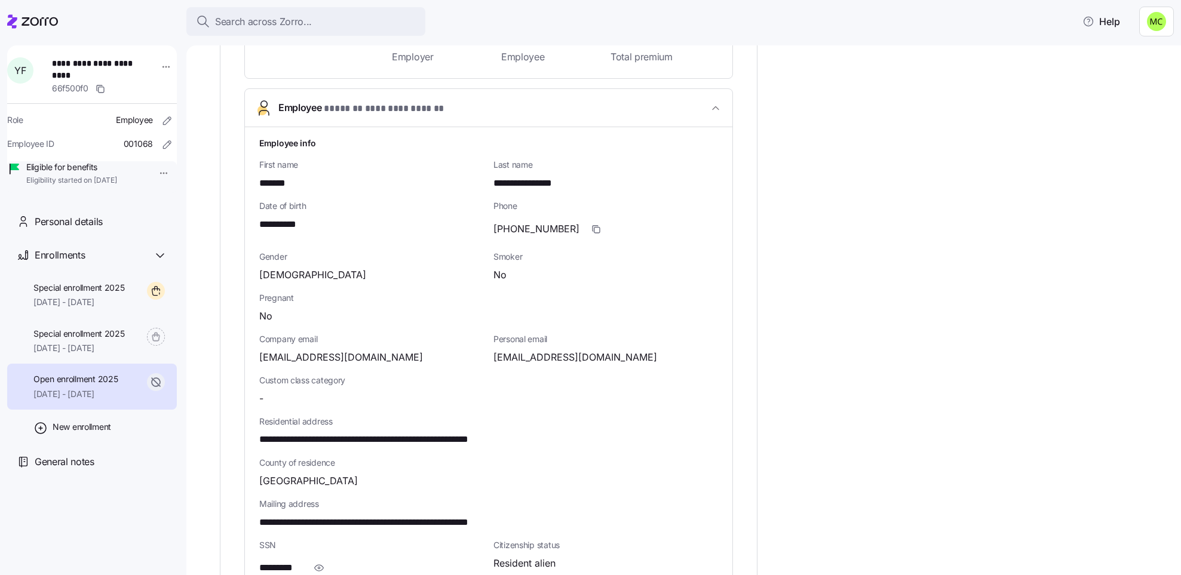
scroll to position [413, 0]
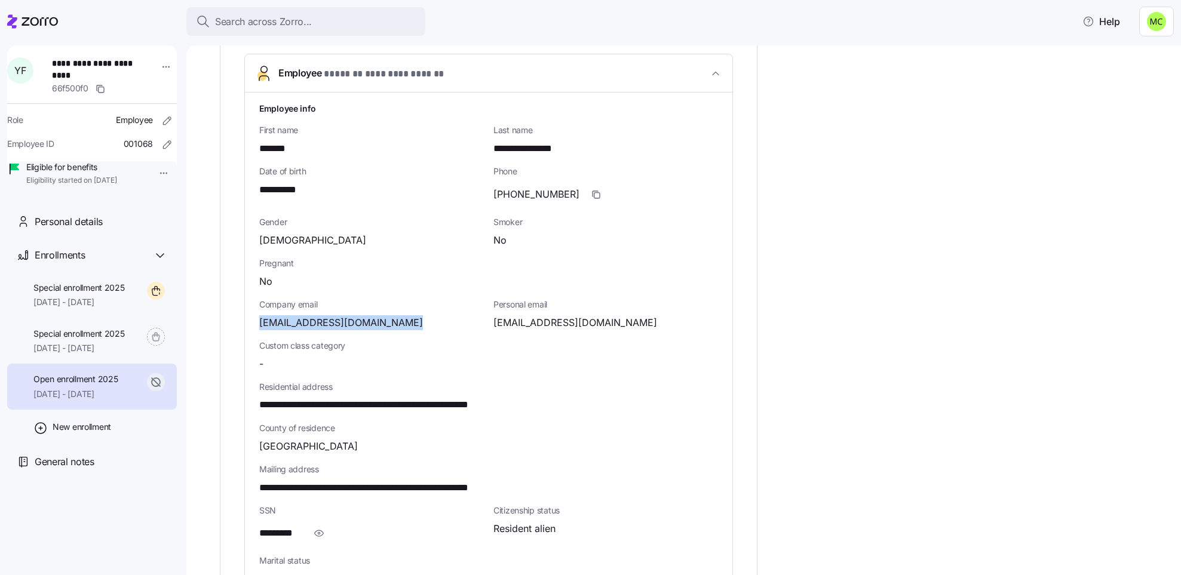
drag, startPoint x: 398, startPoint y: 321, endPoint x: 241, endPoint y: 321, distance: 157.1
click at [259, 315] on span "[EMAIL_ADDRESS][DOMAIN_NAME]" at bounding box center [341, 322] width 164 height 15
copy span "[EMAIL_ADDRESS][DOMAIN_NAME]"
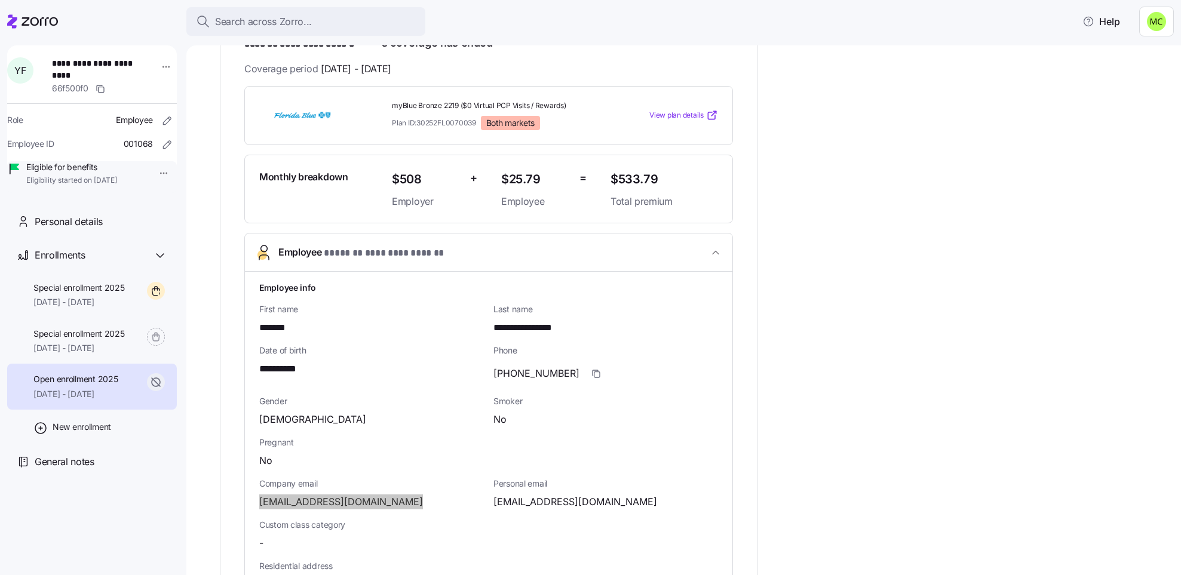
scroll to position [144, 0]
